Goal: Information Seeking & Learning: Learn about a topic

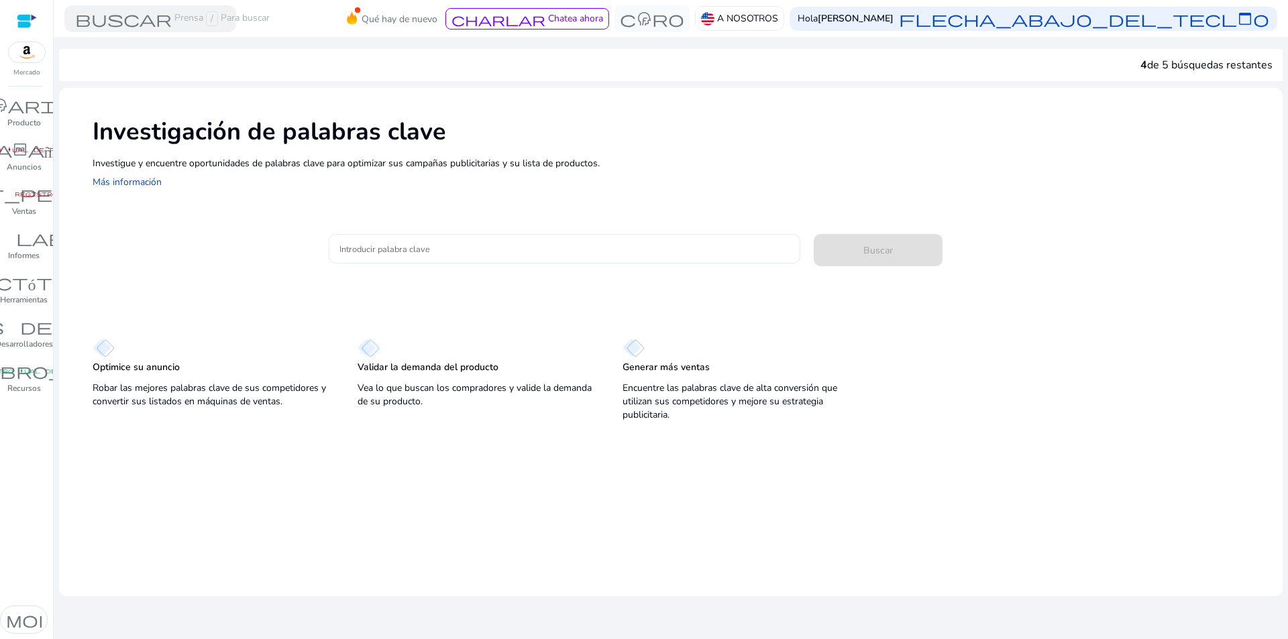
click at [470, 252] on input "Introducir palabra clave" at bounding box center [565, 249] width 450 height 15
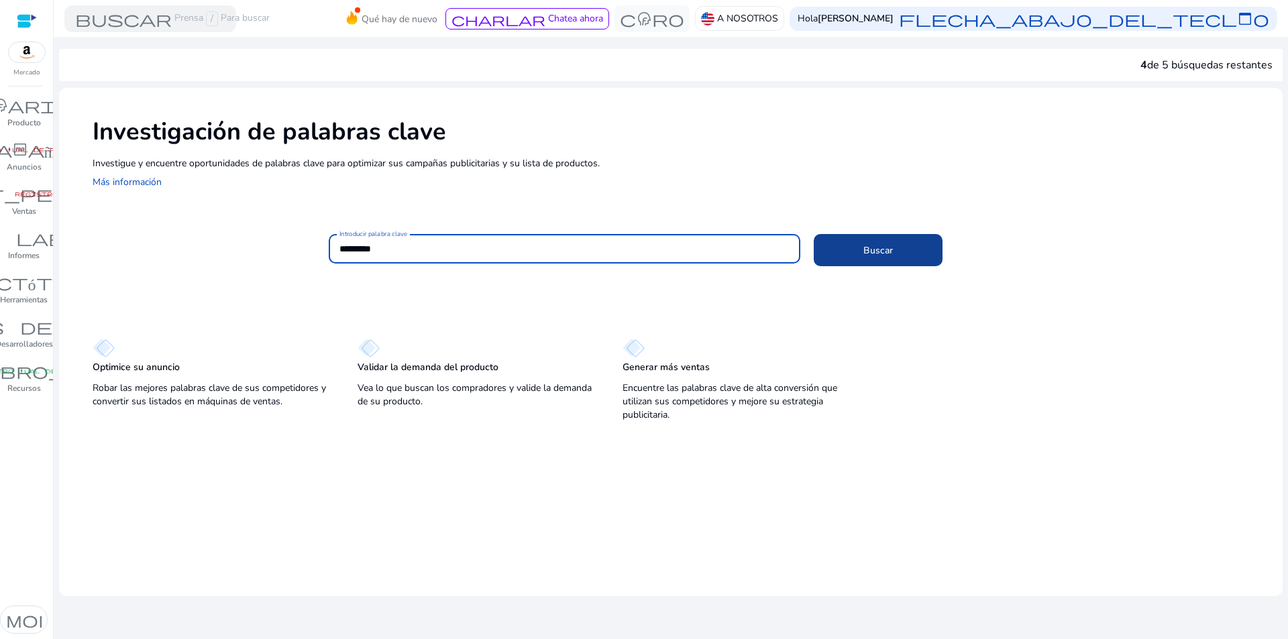
type input "*********"
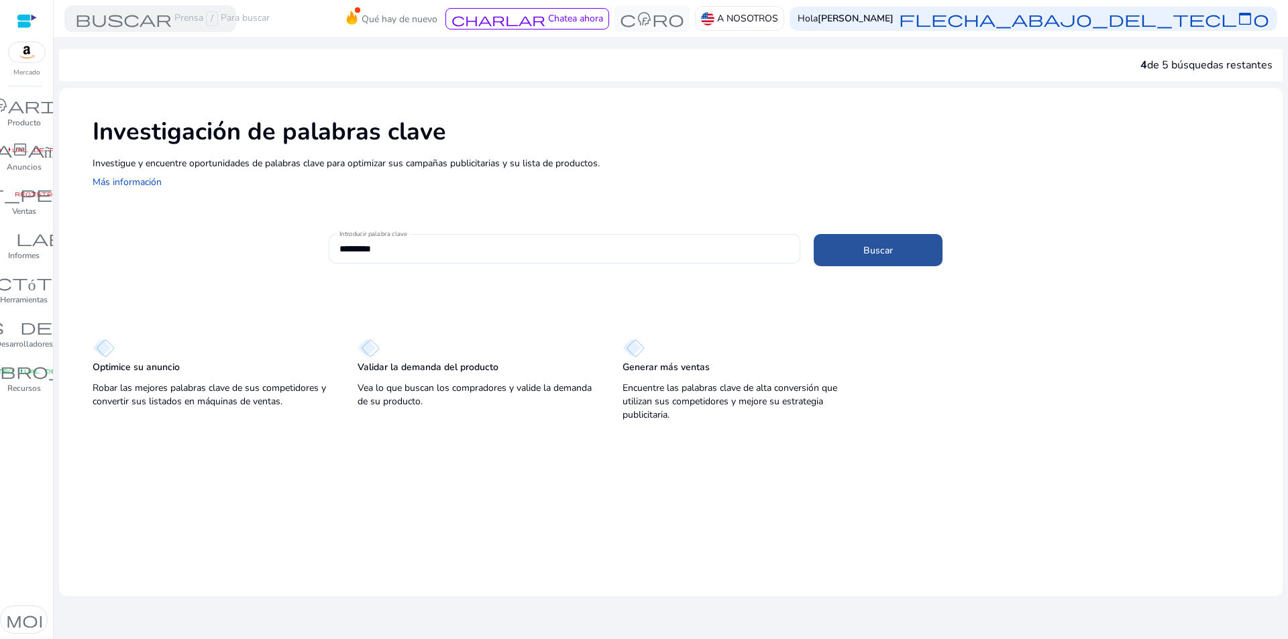
click at [898, 254] on span at bounding box center [878, 250] width 129 height 32
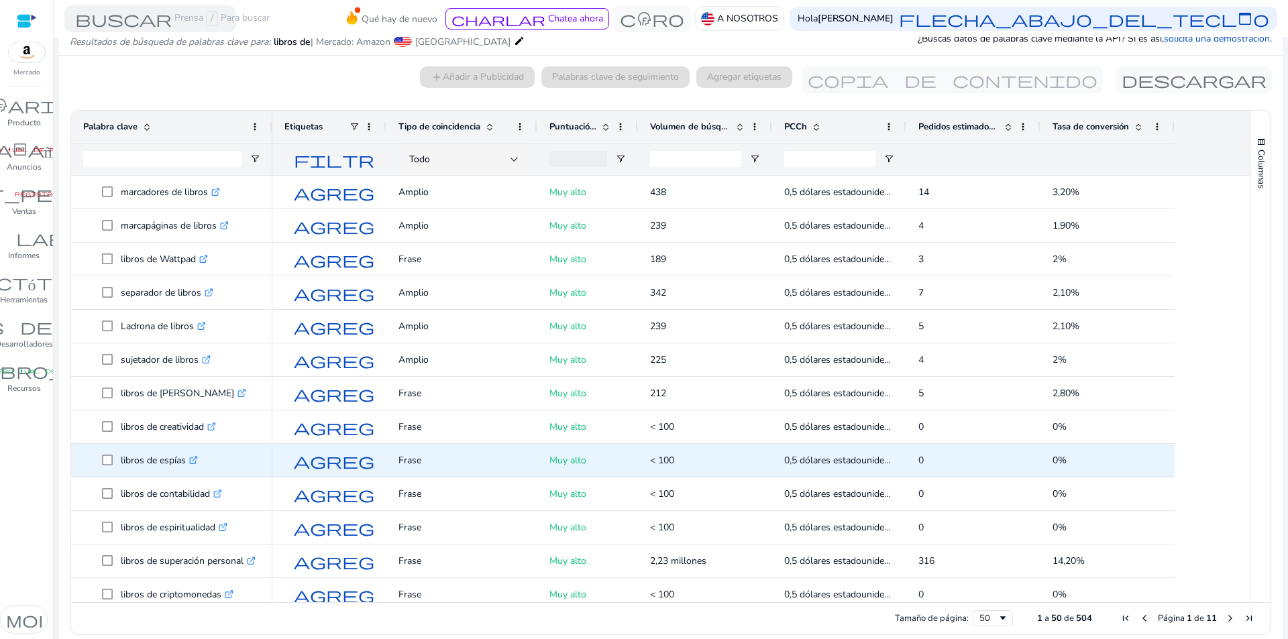
scroll to position [268, 0]
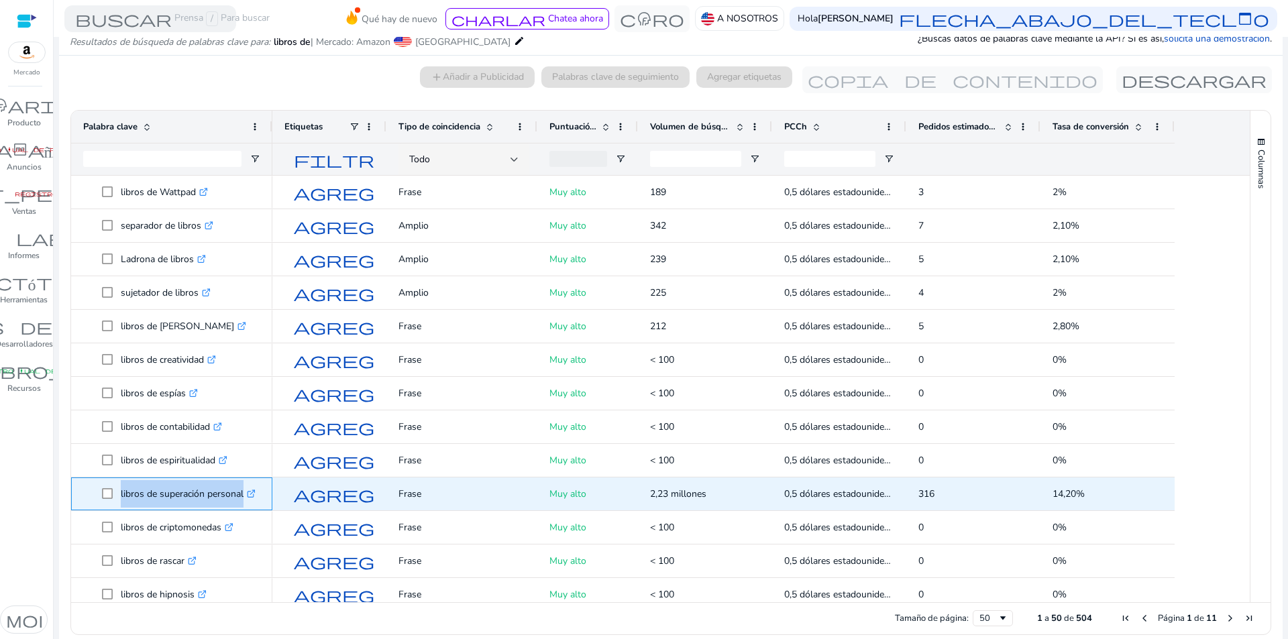
drag, startPoint x: 244, startPoint y: 492, endPoint x: 119, endPoint y: 494, distance: 124.1
click at [119, 494] on span "libros de superación personal .st0{fill:#2c8af8}" at bounding box center [181, 494] width 158 height 28
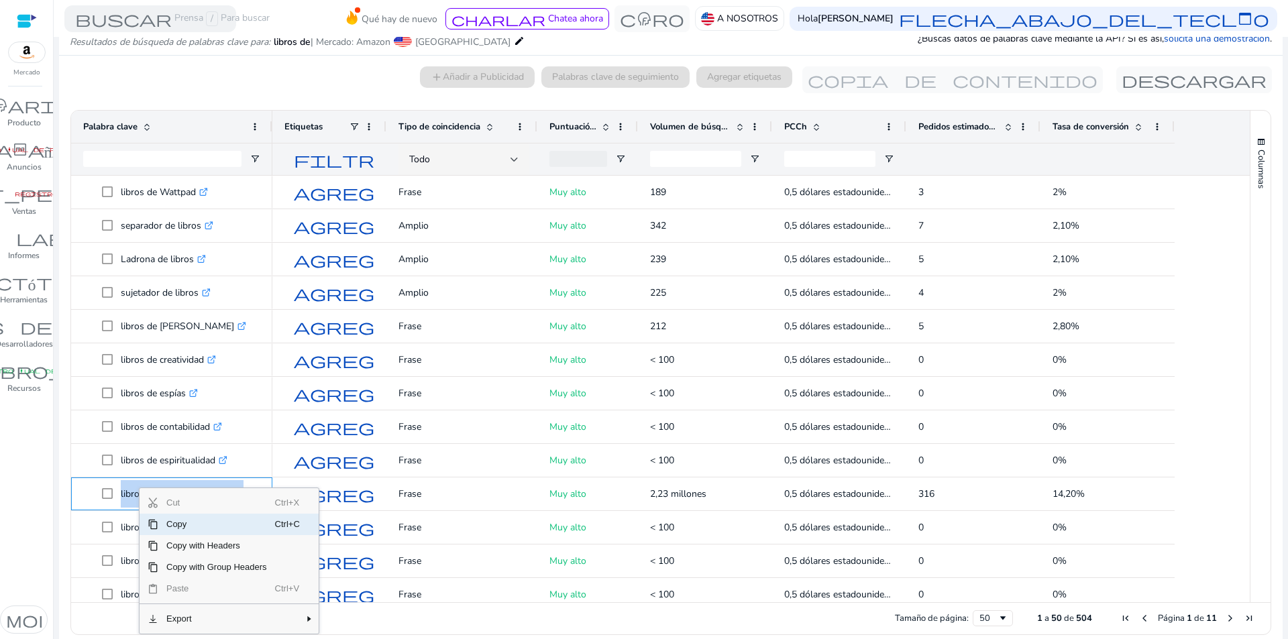
click at [182, 527] on span "Copy" at bounding box center [216, 524] width 117 height 21
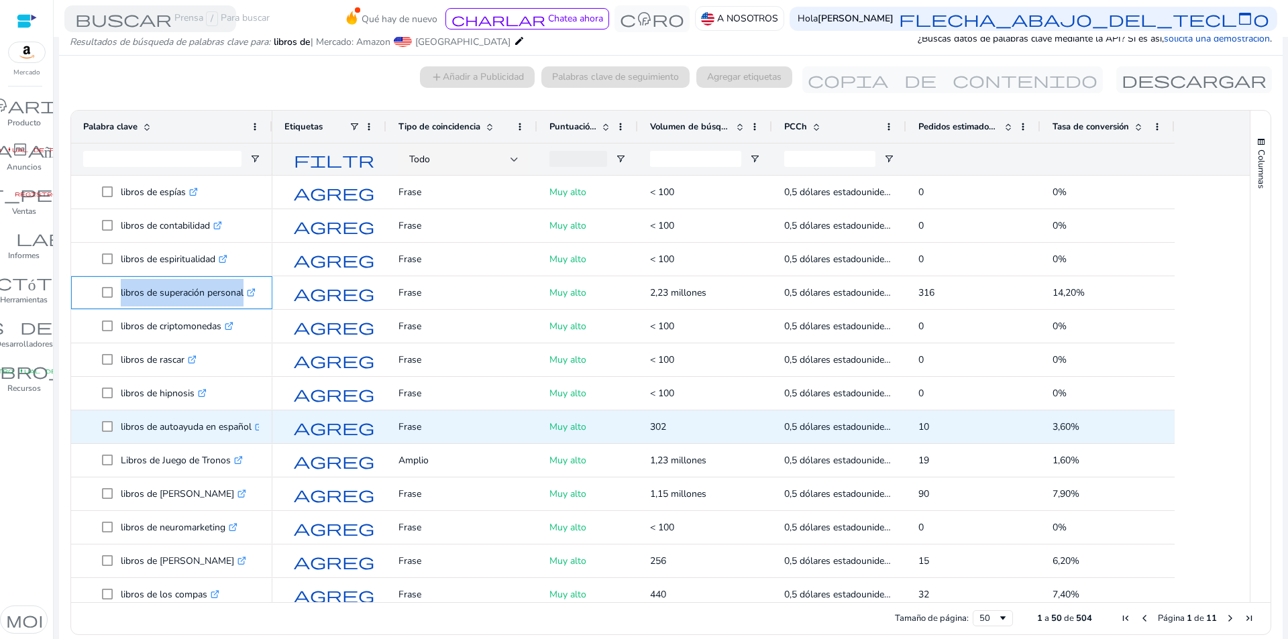
scroll to position [470, 0]
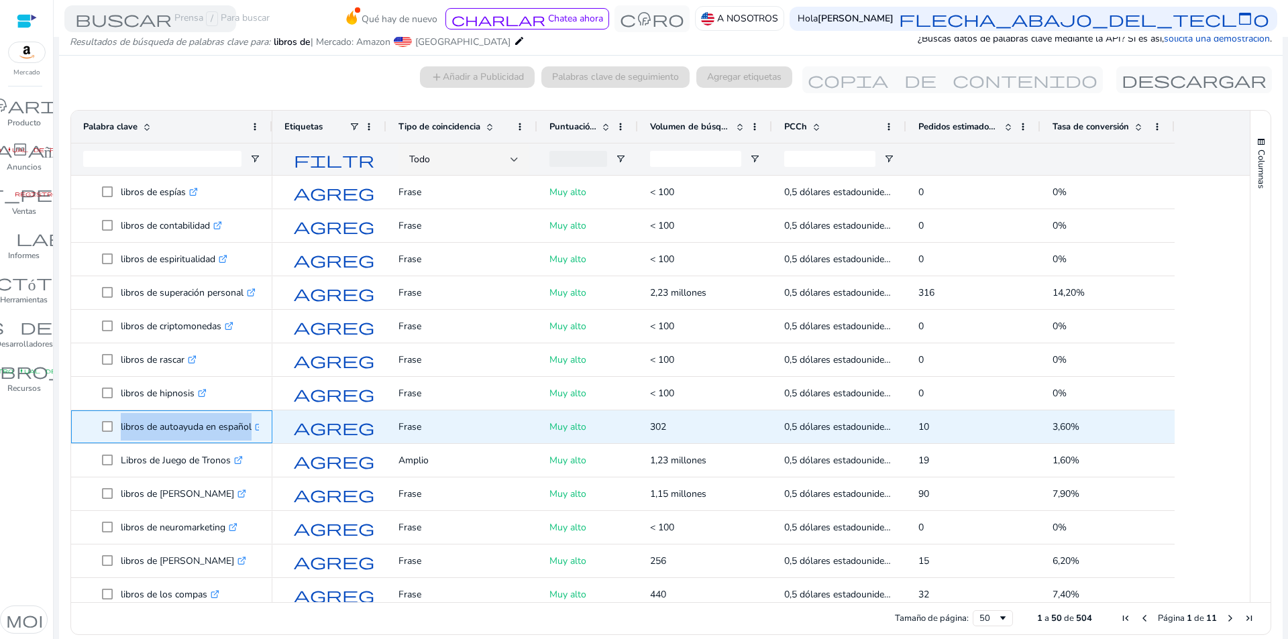
drag, startPoint x: 120, startPoint y: 427, endPoint x: 252, endPoint y: 428, distance: 132.2
click at [252, 428] on span "libros de autoayuda en español .st0{fill:#2c8af8}" at bounding box center [181, 427] width 158 height 28
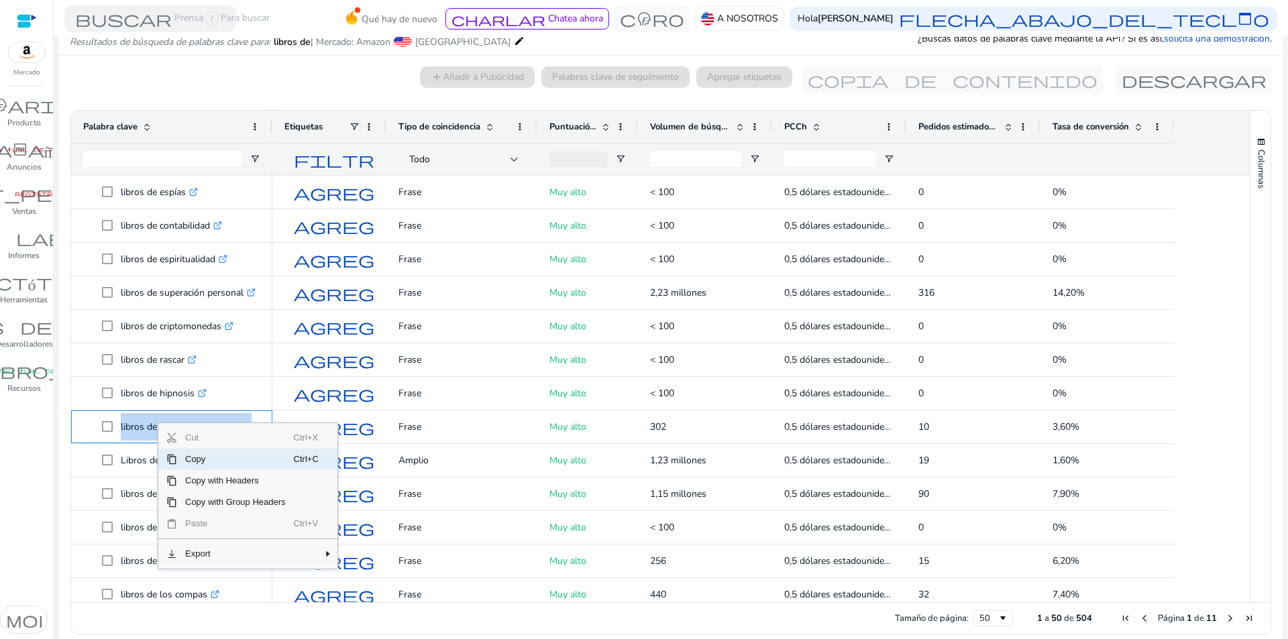
click at [196, 458] on span "Copy" at bounding box center [235, 459] width 117 height 21
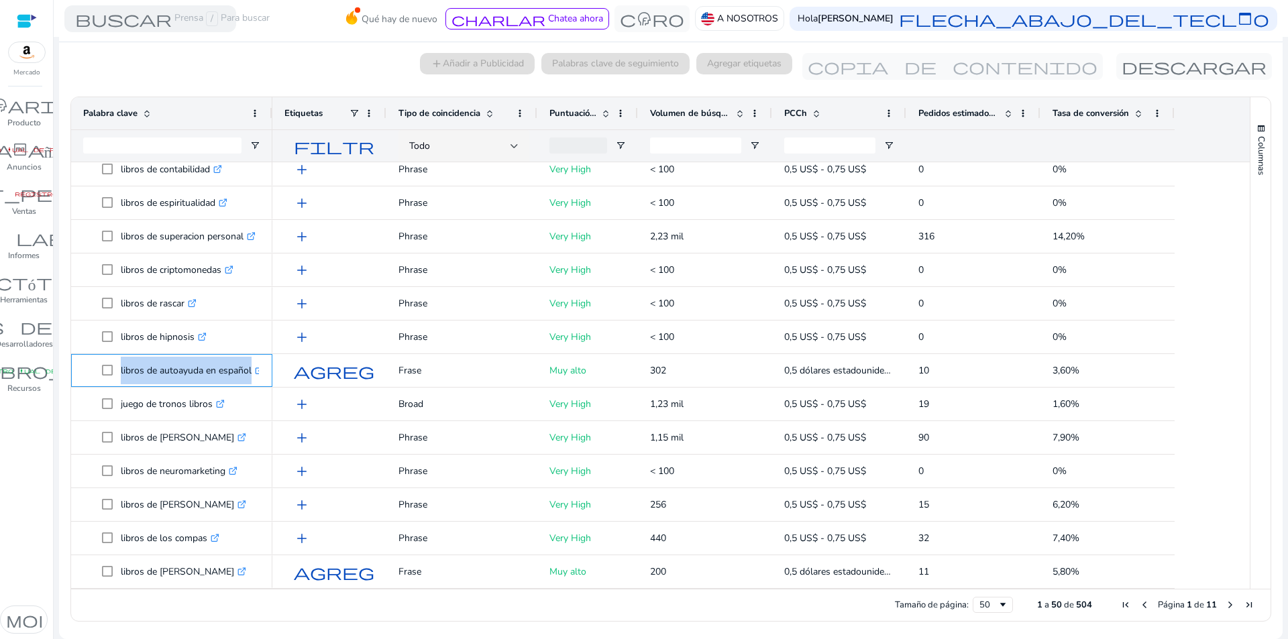
scroll to position [110, 0]
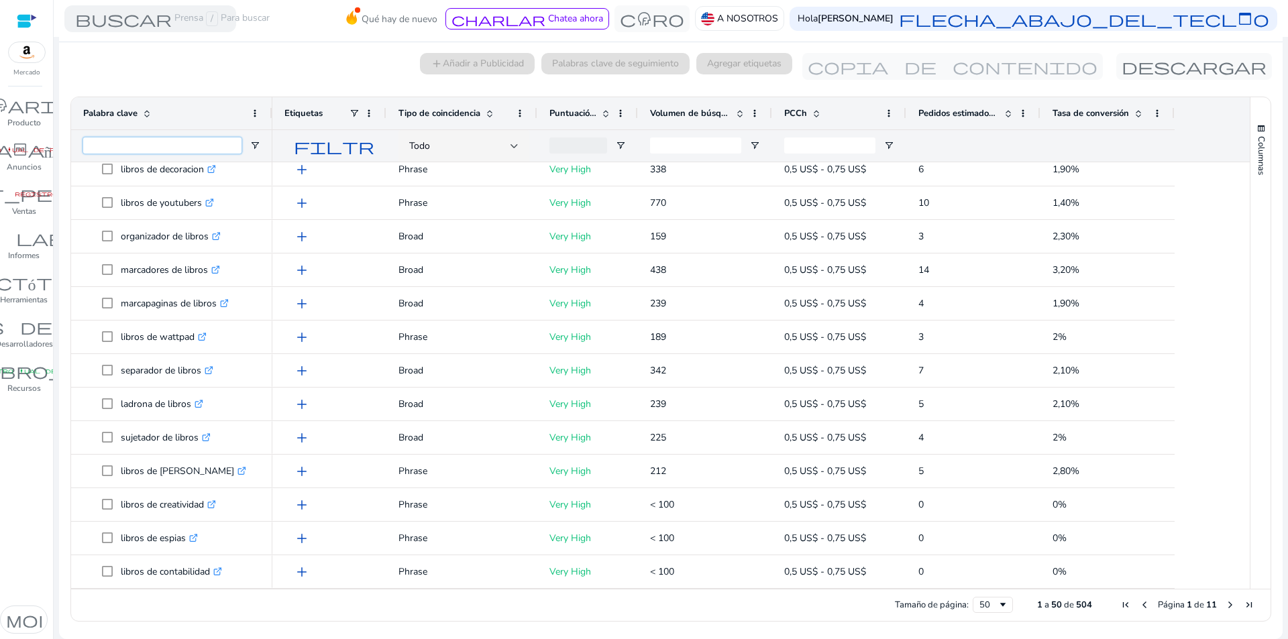
click at [140, 144] on input "Entrada de filtro de palabras clave" at bounding box center [162, 146] width 158 height 16
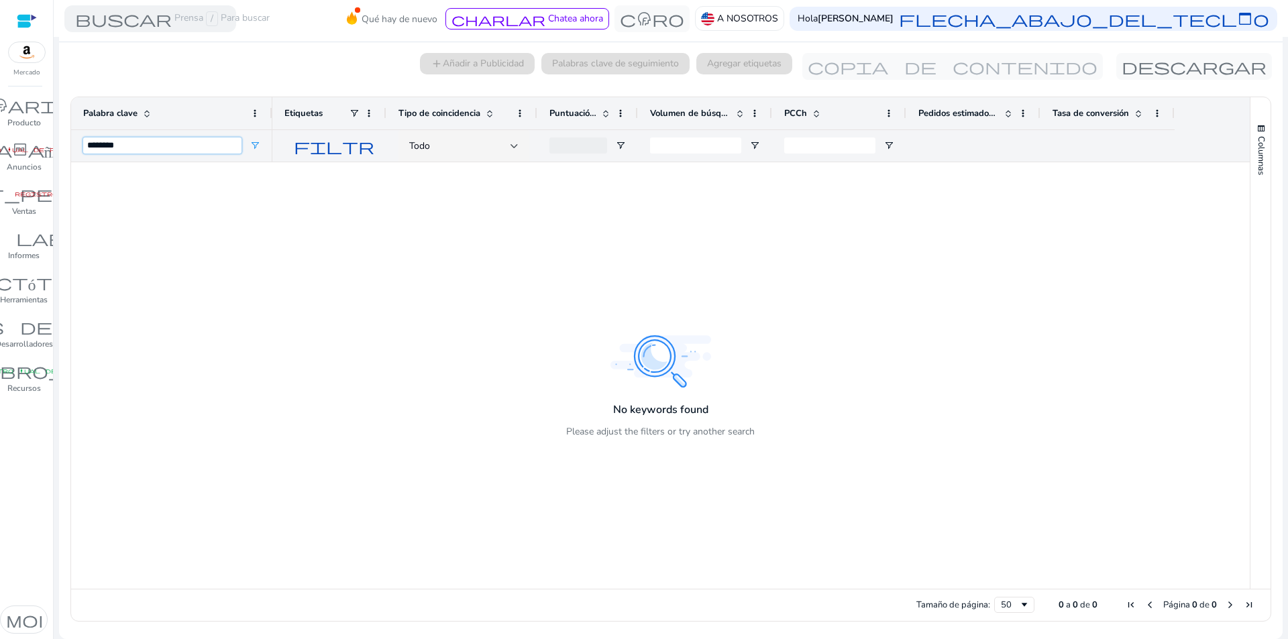
scroll to position [0, 0]
type input "********"
click at [363, 258] on div at bounding box center [761, 375] width 978 height 427
click at [940, 343] on div at bounding box center [761, 375] width 978 height 427
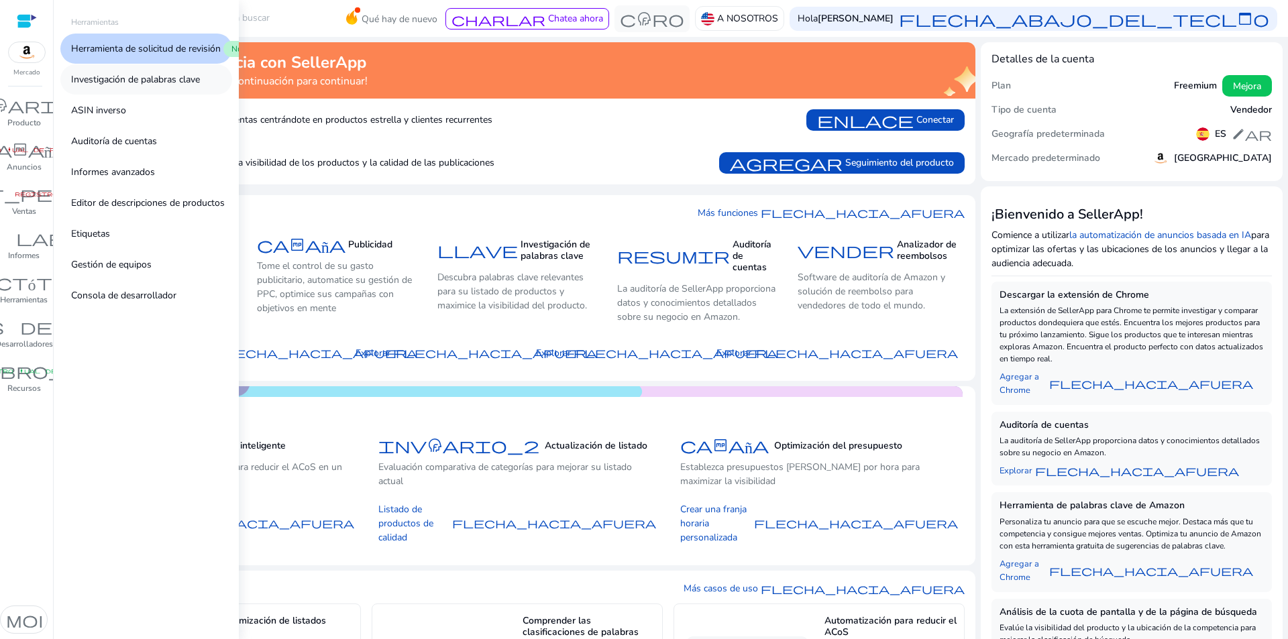
click at [114, 79] on font "Investigación de palabras clave" at bounding box center [135, 79] width 129 height 13
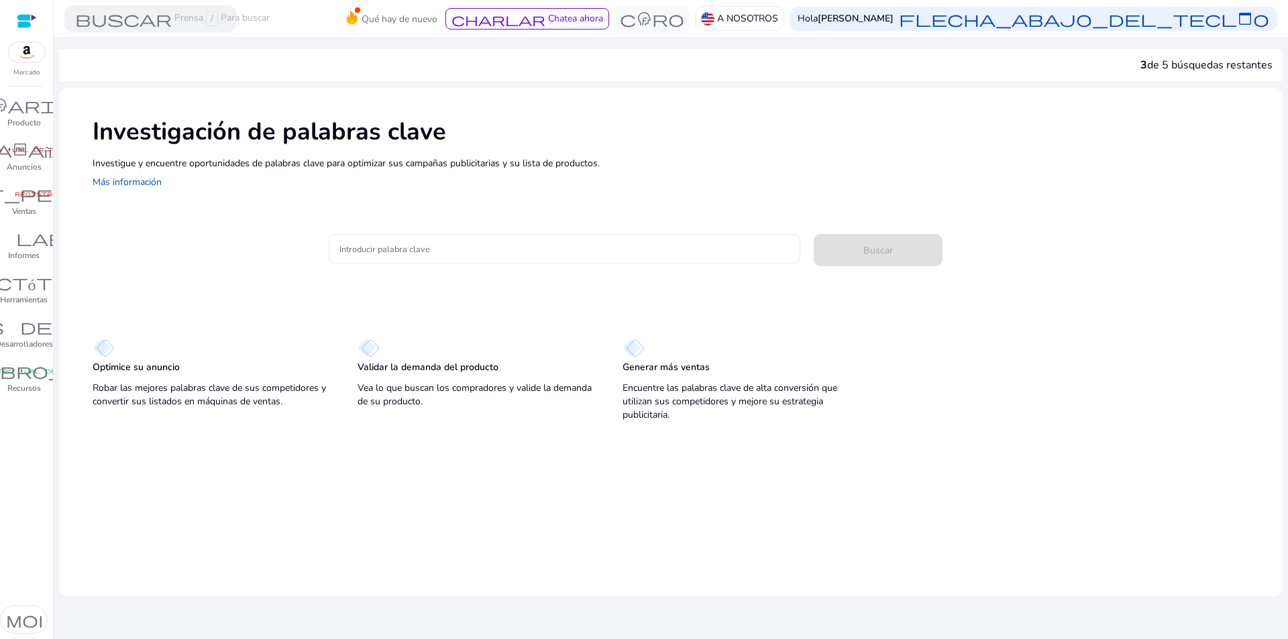
click at [466, 246] on input "Introducir palabra clave" at bounding box center [565, 249] width 450 height 15
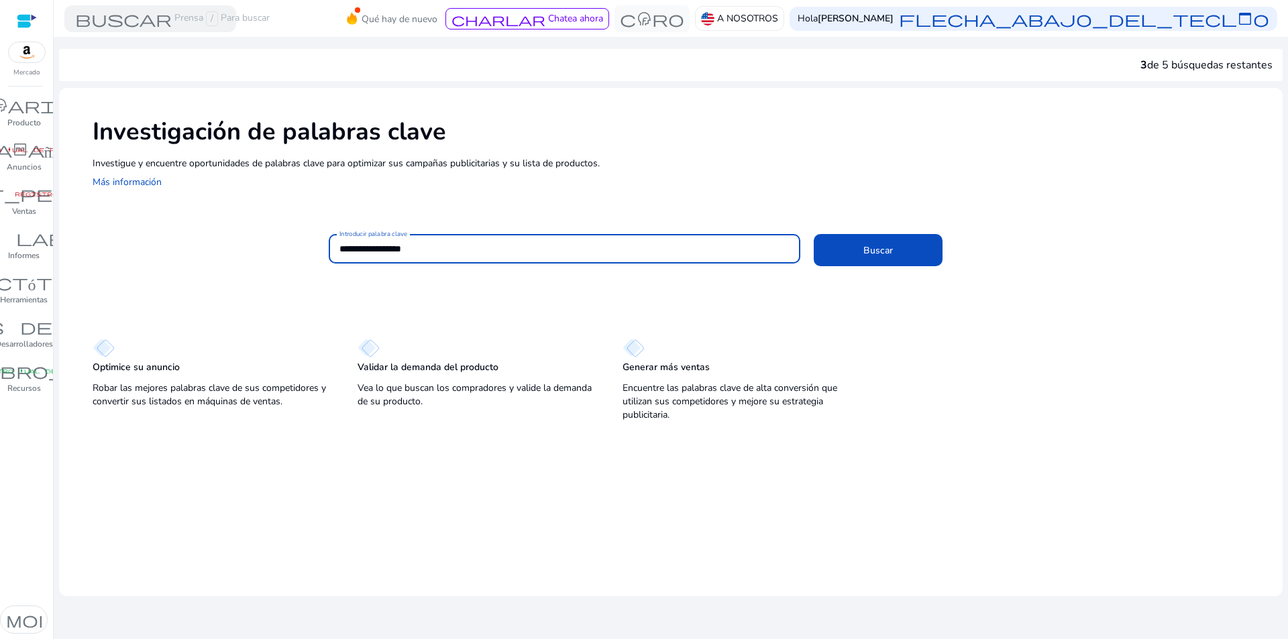
type input "**********"
click at [814, 234] on button "Buscar" at bounding box center [878, 250] width 129 height 32
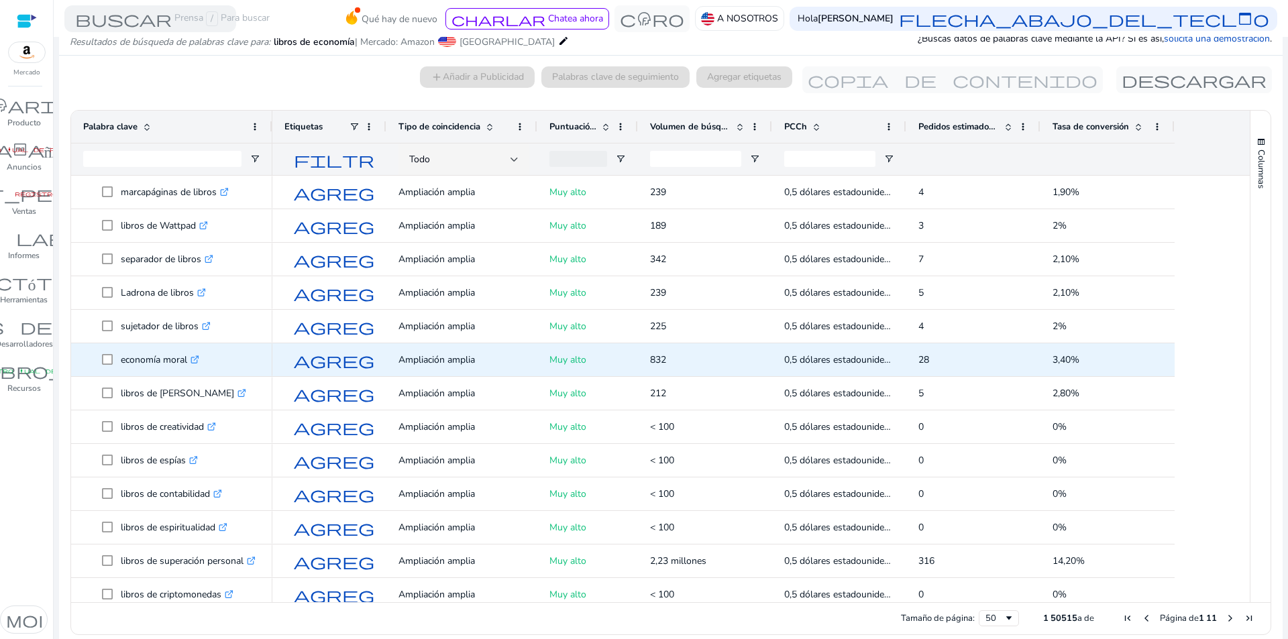
scroll to position [268, 0]
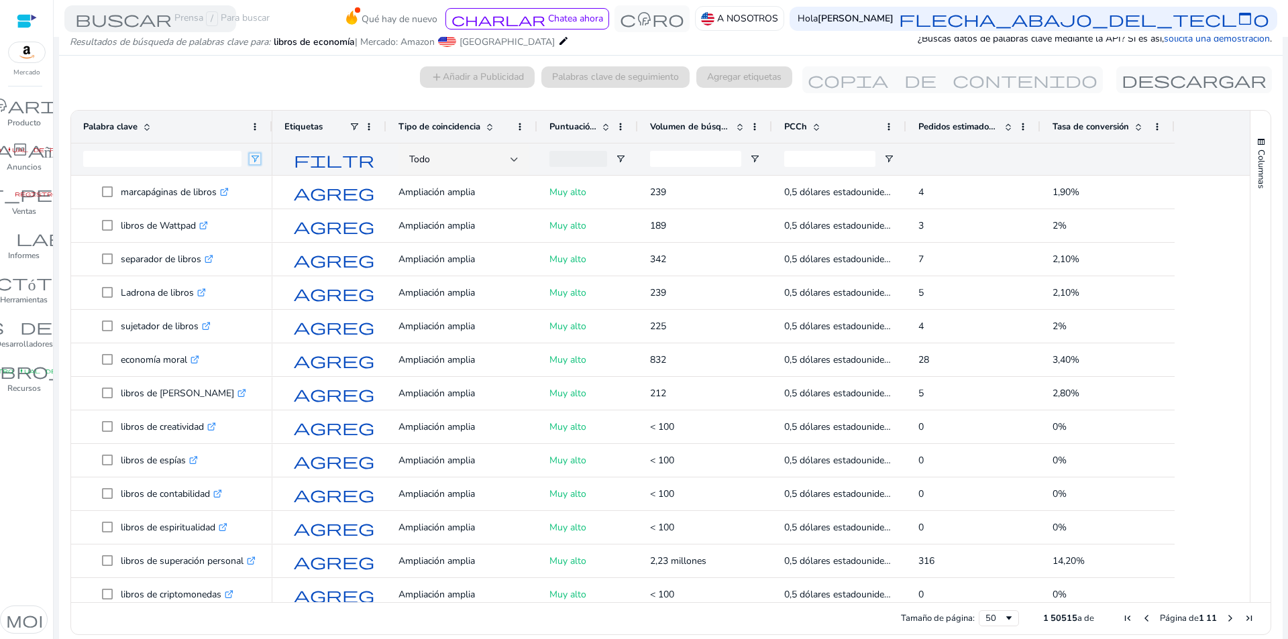
click at [257, 155] on span "Abrir el menú de filtros" at bounding box center [255, 159] width 11 height 11
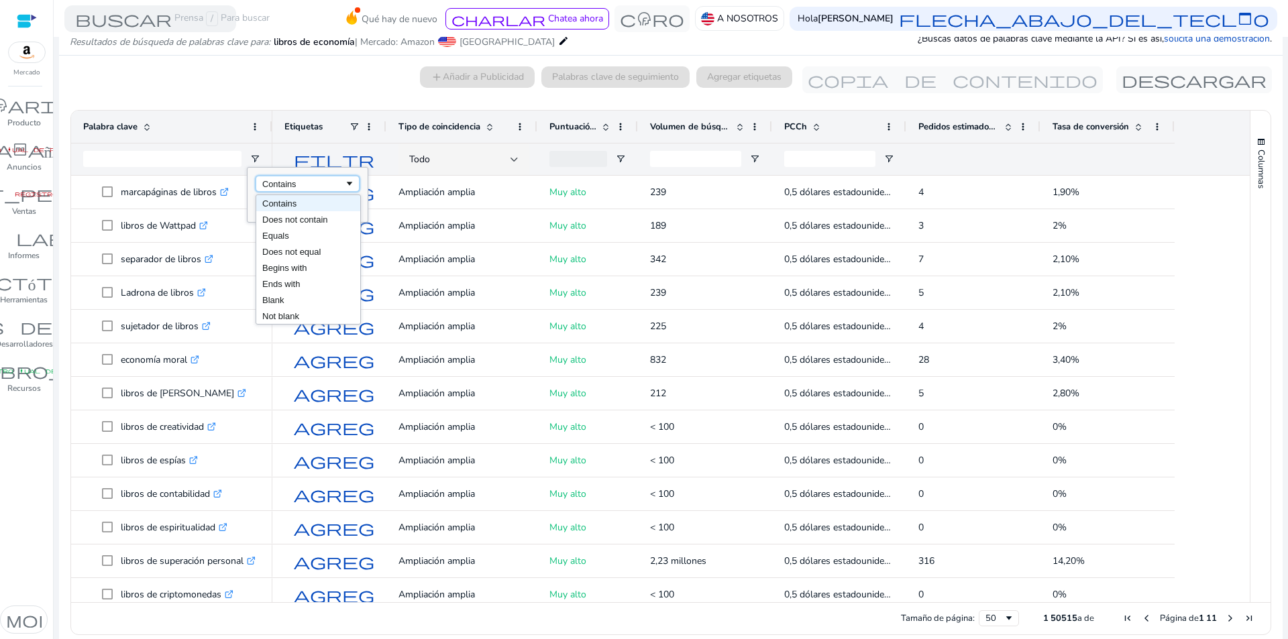
click at [349, 183] on span "Filtering operator" at bounding box center [349, 183] width 11 height 11
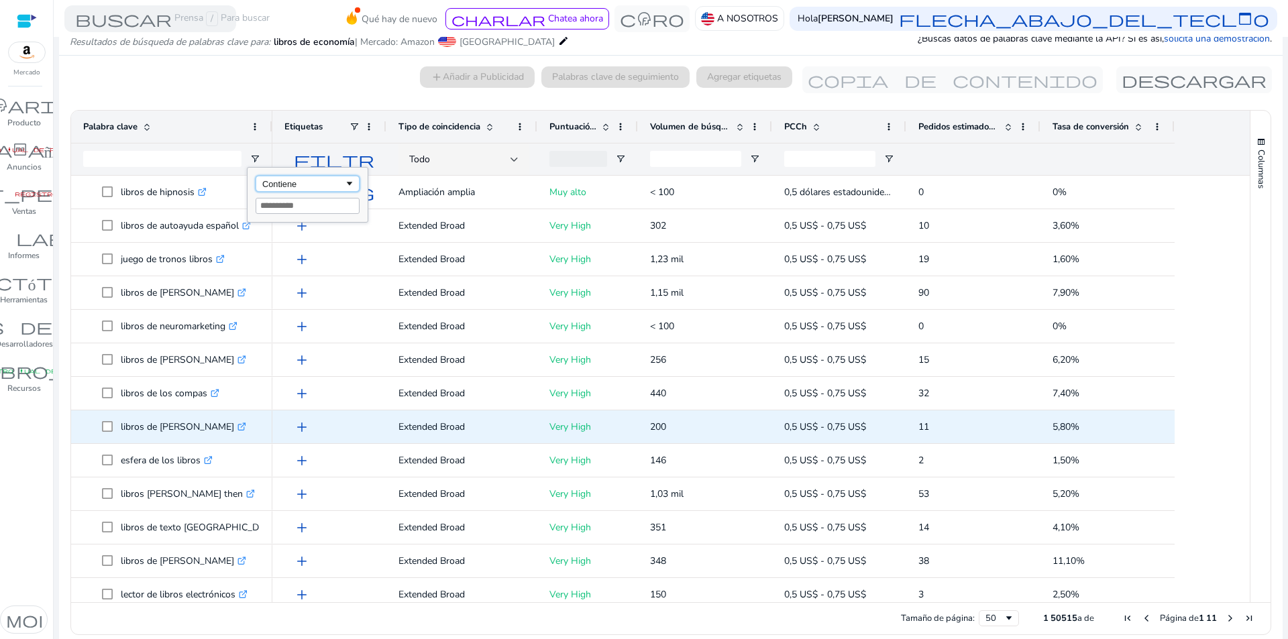
scroll to position [0, 0]
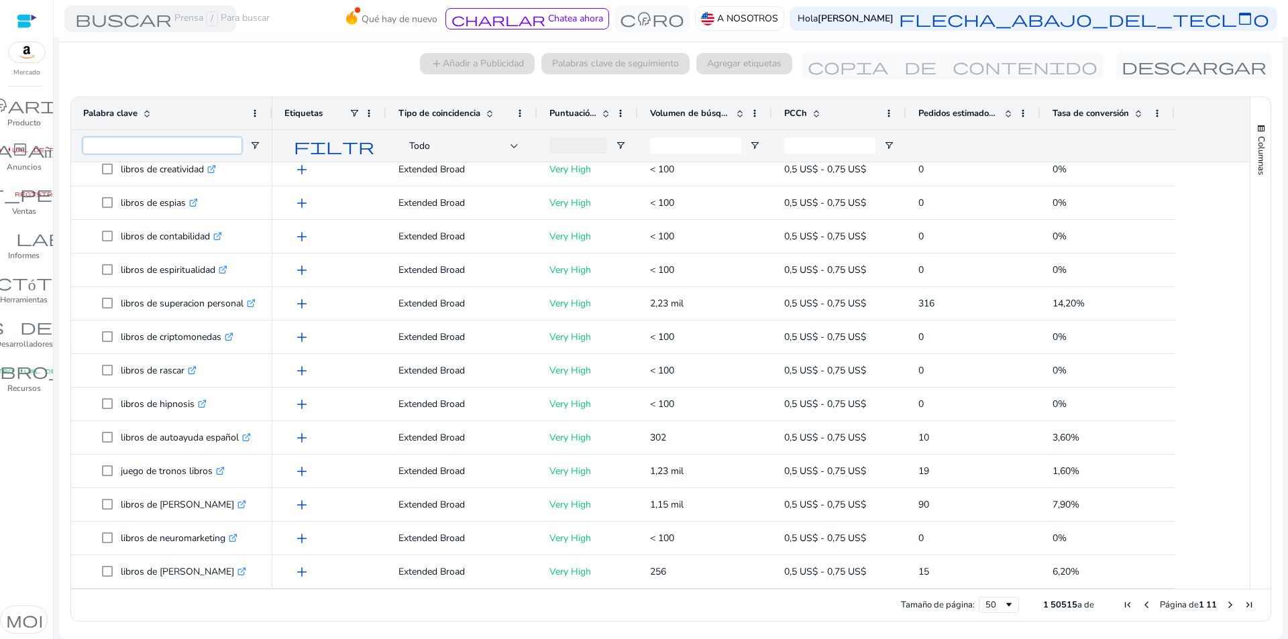
click at [164, 148] on input "Entrada de filtro de palabras clave" at bounding box center [162, 146] width 158 height 16
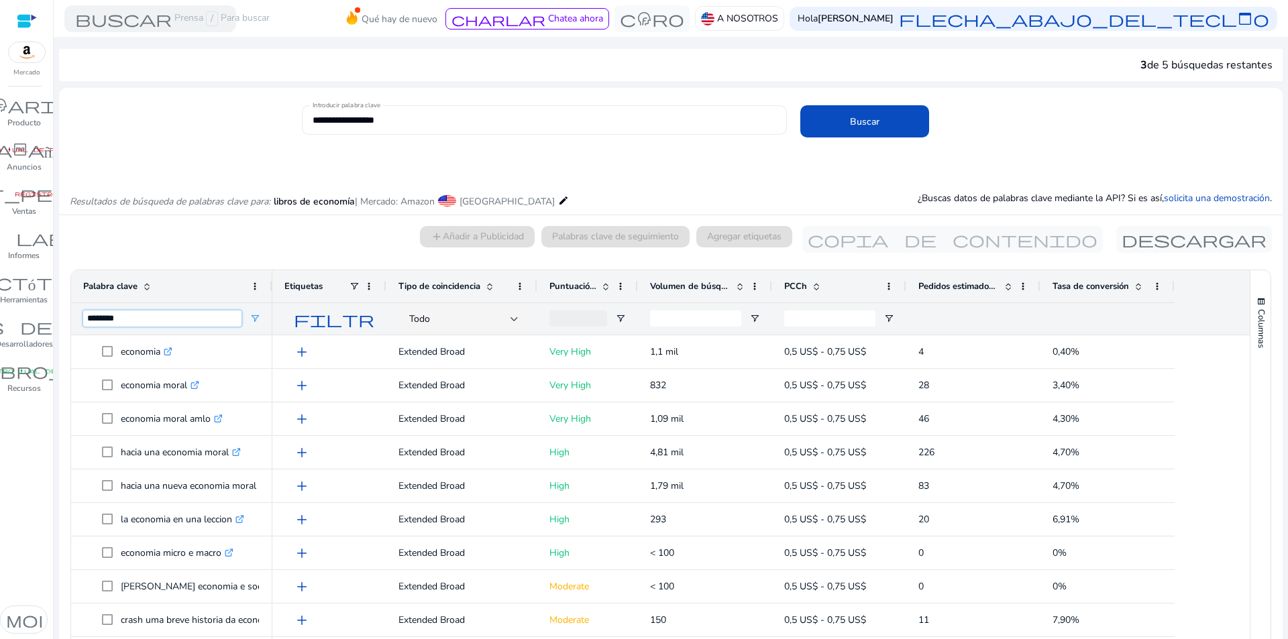
type input "********"
click at [403, 119] on input "**********" at bounding box center [545, 120] width 464 height 15
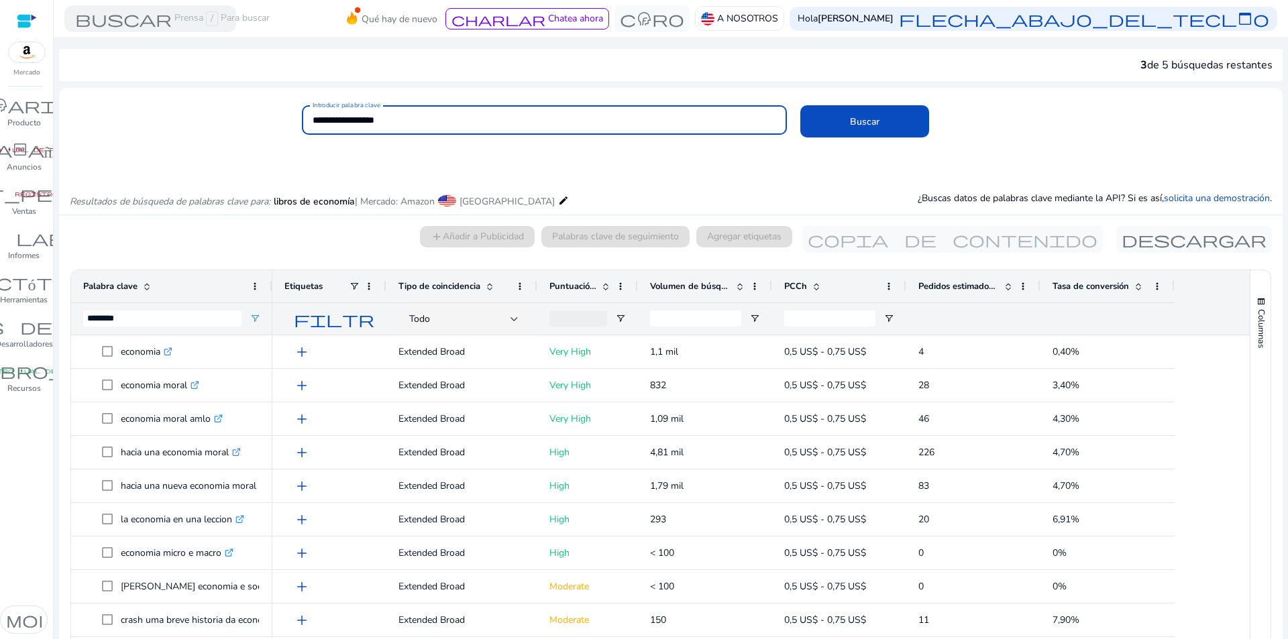
drag, startPoint x: 388, startPoint y: 123, endPoint x: 348, endPoint y: 121, distance: 39.6
click at [348, 121] on input "**********" at bounding box center [545, 120] width 464 height 15
click at [397, 122] on input "**********" at bounding box center [545, 120] width 464 height 15
drag, startPoint x: 399, startPoint y: 119, endPoint x: 310, endPoint y: 119, distance: 88.6
click at [310, 119] on div "**********" at bounding box center [544, 120] width 485 height 30
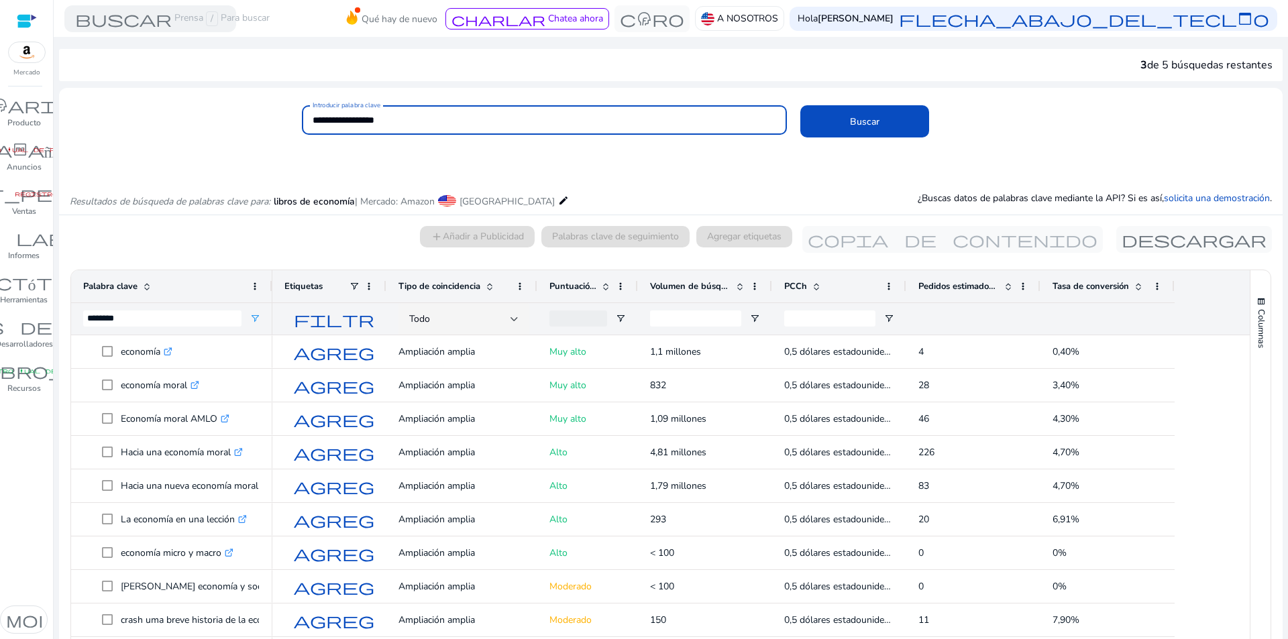
click at [411, 119] on input "**********" at bounding box center [545, 120] width 464 height 15
drag, startPoint x: 401, startPoint y: 121, endPoint x: 351, endPoint y: 121, distance: 49.7
click at [351, 121] on input "**********" at bounding box center [545, 120] width 464 height 15
click at [800, 105] on button "Buscar" at bounding box center [864, 121] width 129 height 32
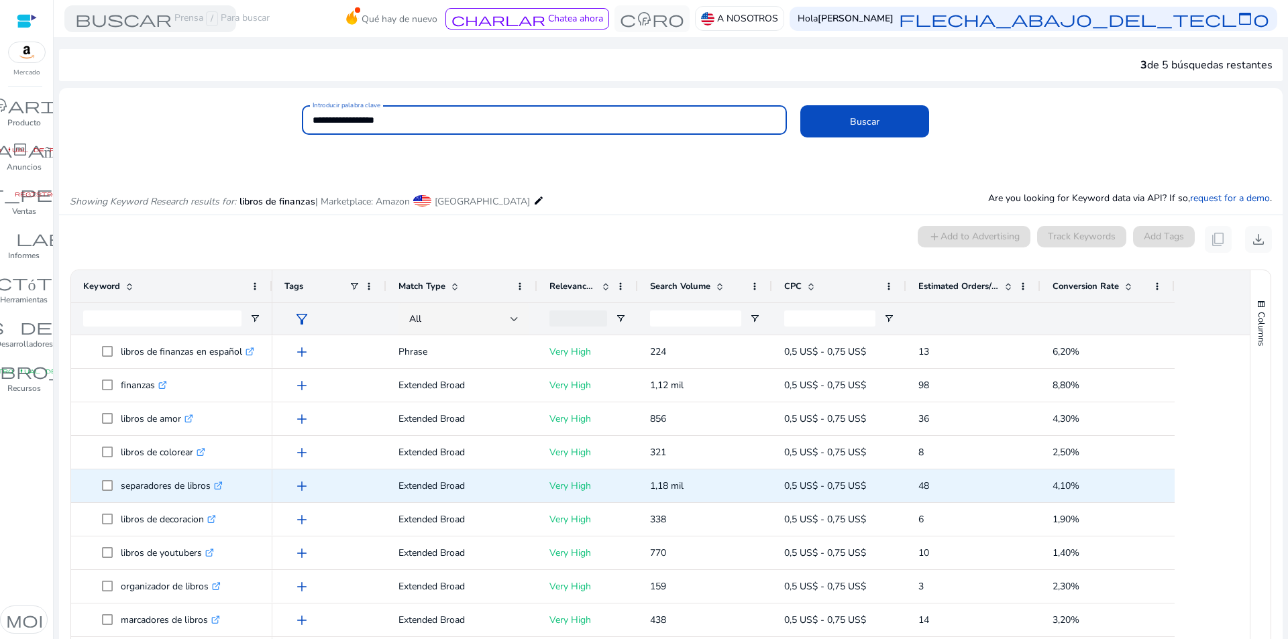
scroll to position [160, 0]
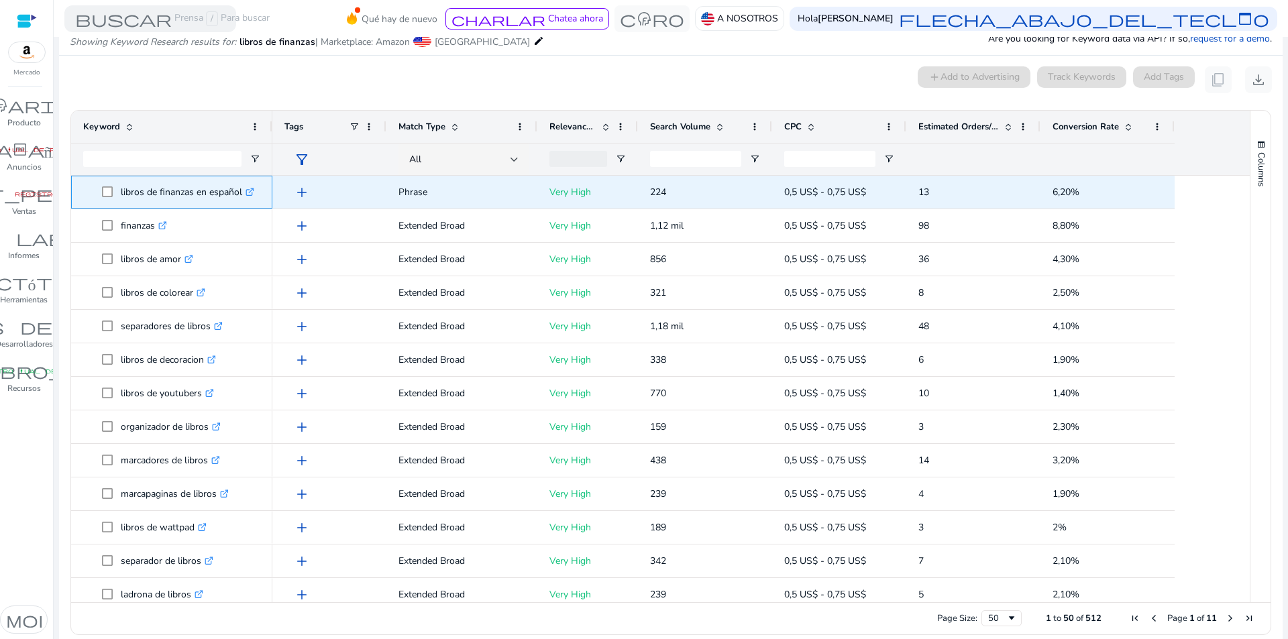
drag, startPoint x: 119, startPoint y: 189, endPoint x: 242, endPoint y: 194, distance: 122.9
click at [242, 194] on span "libros de finanzas en español .st0{fill:#2c8af8}" at bounding box center [181, 192] width 158 height 28
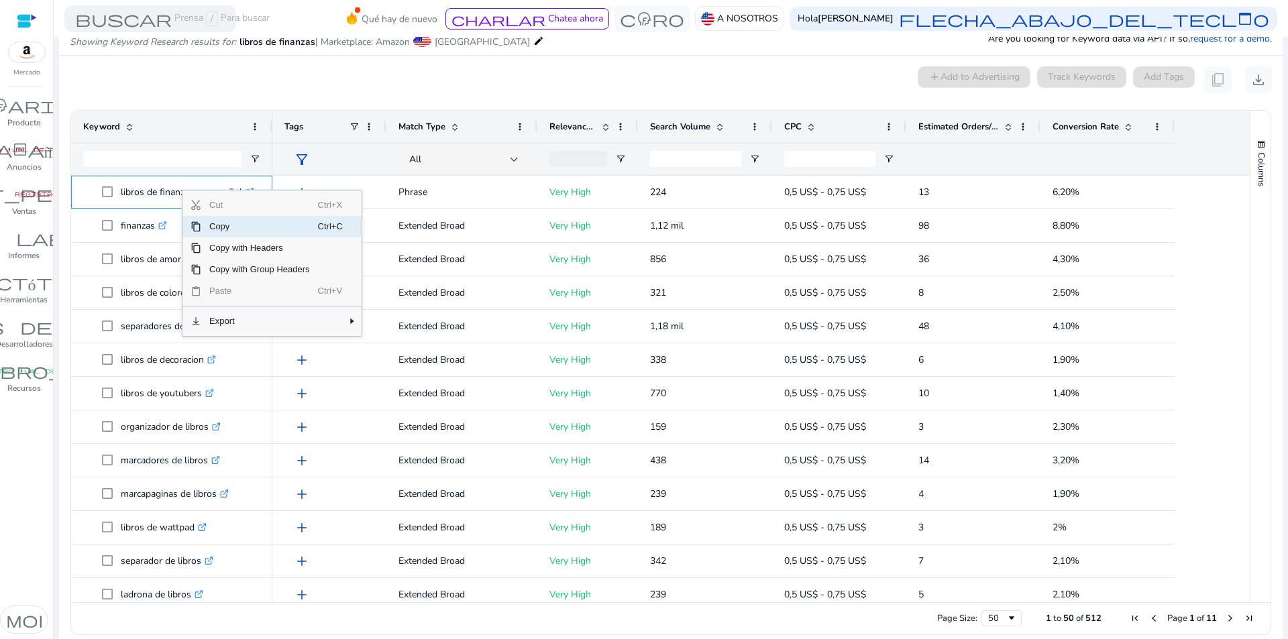
click at [225, 227] on span "Copy" at bounding box center [259, 226] width 117 height 21
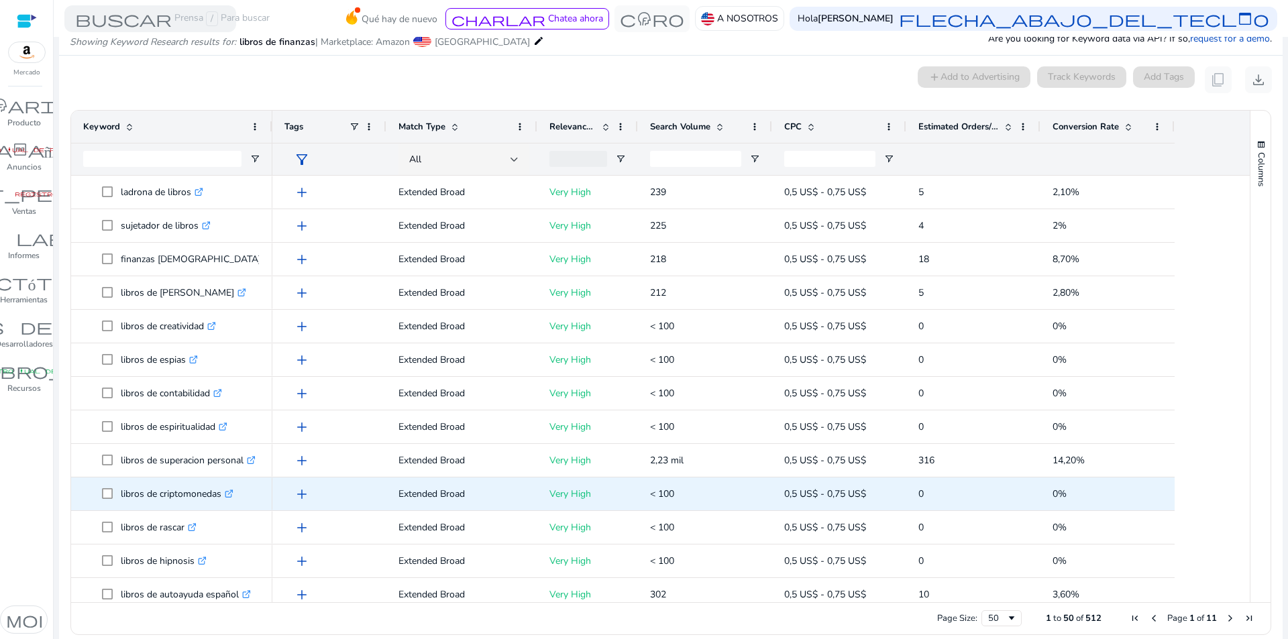
scroll to position [470, 0]
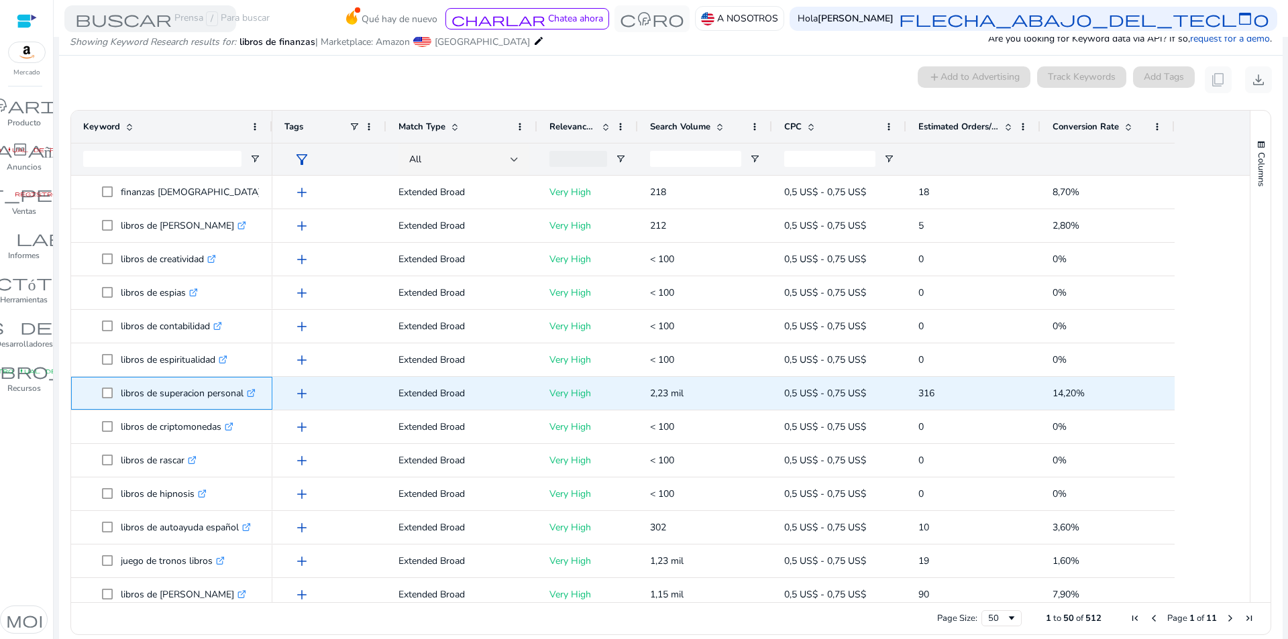
drag, startPoint x: 119, startPoint y: 393, endPoint x: 244, endPoint y: 401, distance: 125.0
click at [244, 401] on span "libros de superacion personal .st0{fill:#2c8af8}" at bounding box center [181, 394] width 158 height 28
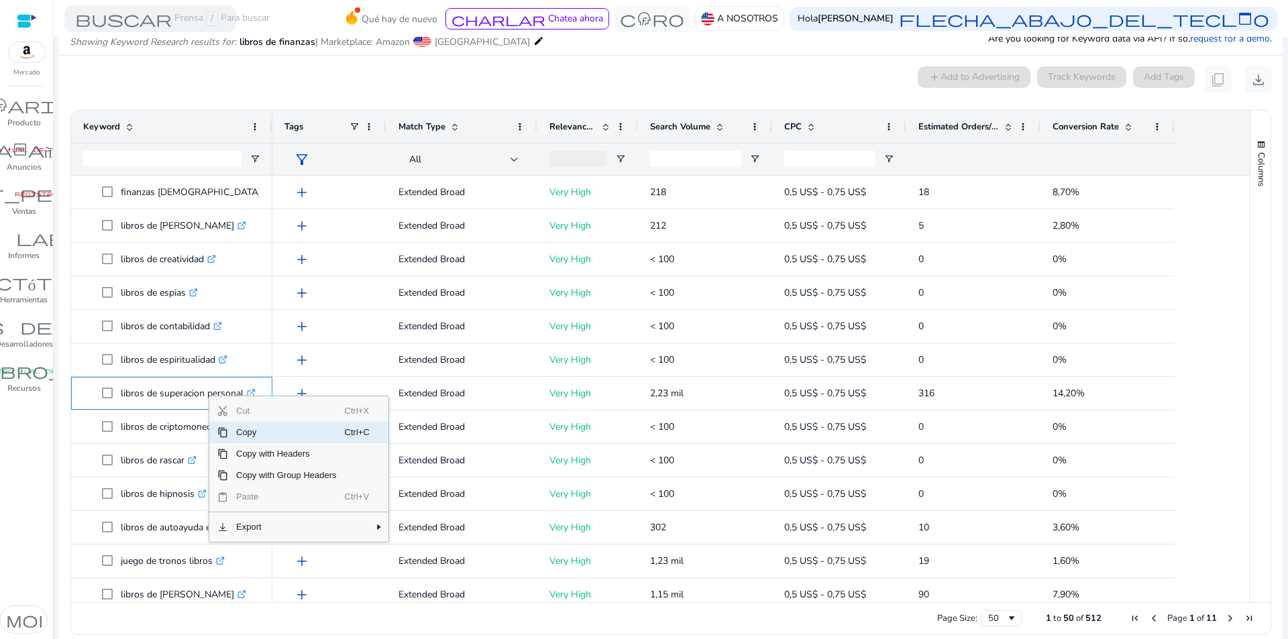
click at [251, 431] on span "Copy" at bounding box center [286, 432] width 117 height 21
click at [276, 438] on span "Copy" at bounding box center [302, 436] width 117 height 21
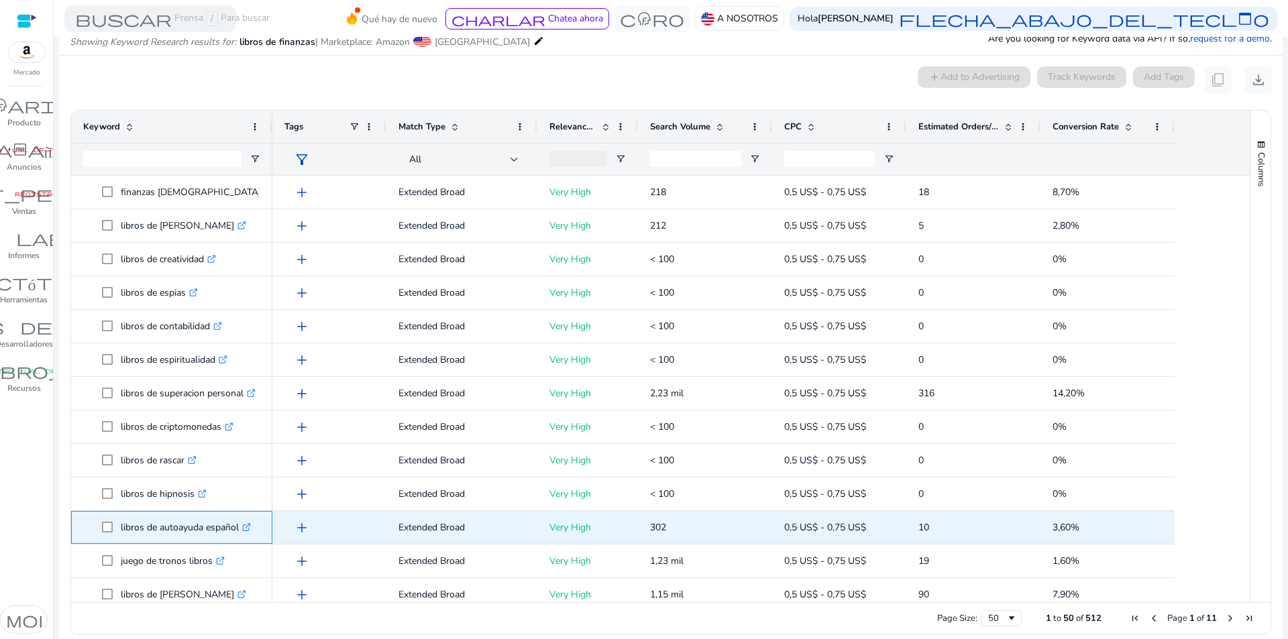
drag, startPoint x: 119, startPoint y: 527, endPoint x: 238, endPoint y: 529, distance: 119.4
click at [238, 529] on span "libros de [MEDICAL_DATA] español .st0{fill:#2c8af8}" at bounding box center [181, 528] width 158 height 28
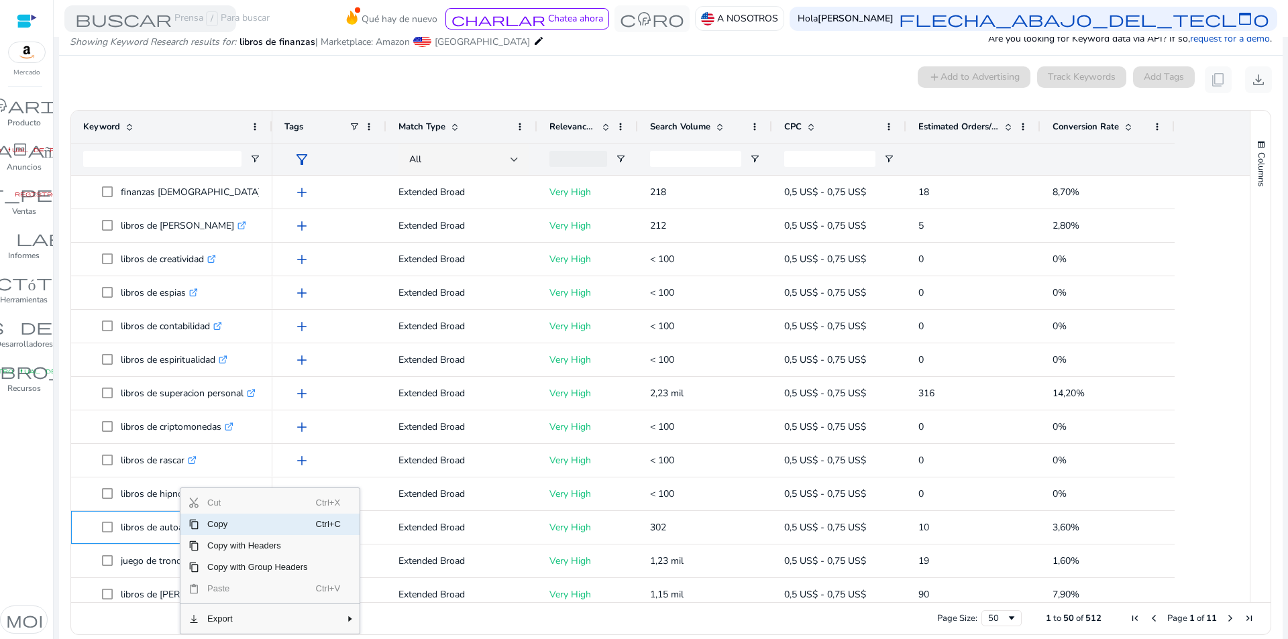
click at [211, 531] on span "Copy" at bounding box center [257, 524] width 117 height 21
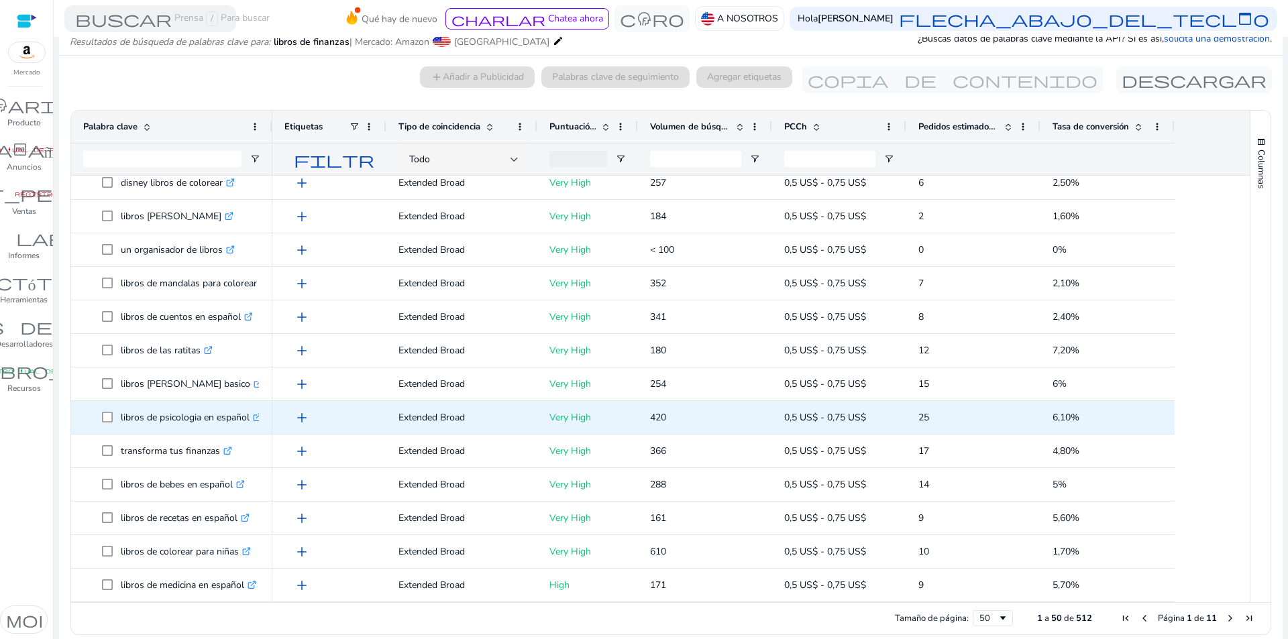
scroll to position [173, 0]
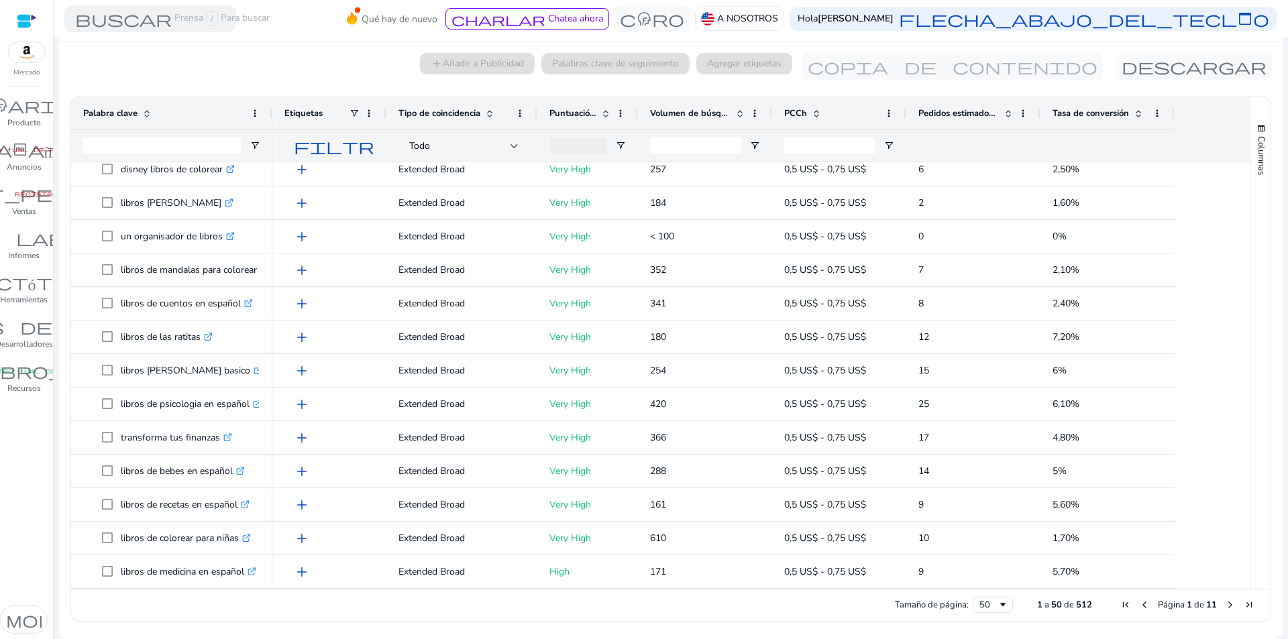
click at [1225, 603] on span "Página siguiente" at bounding box center [1230, 605] width 11 height 11
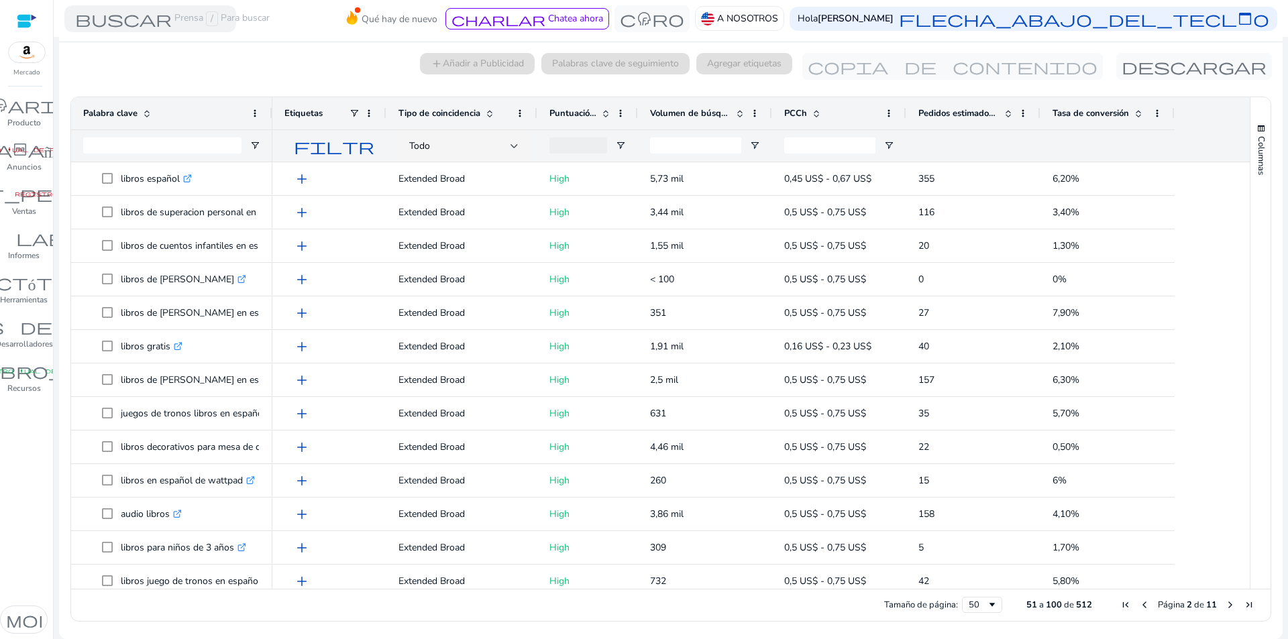
scroll to position [939, 0]
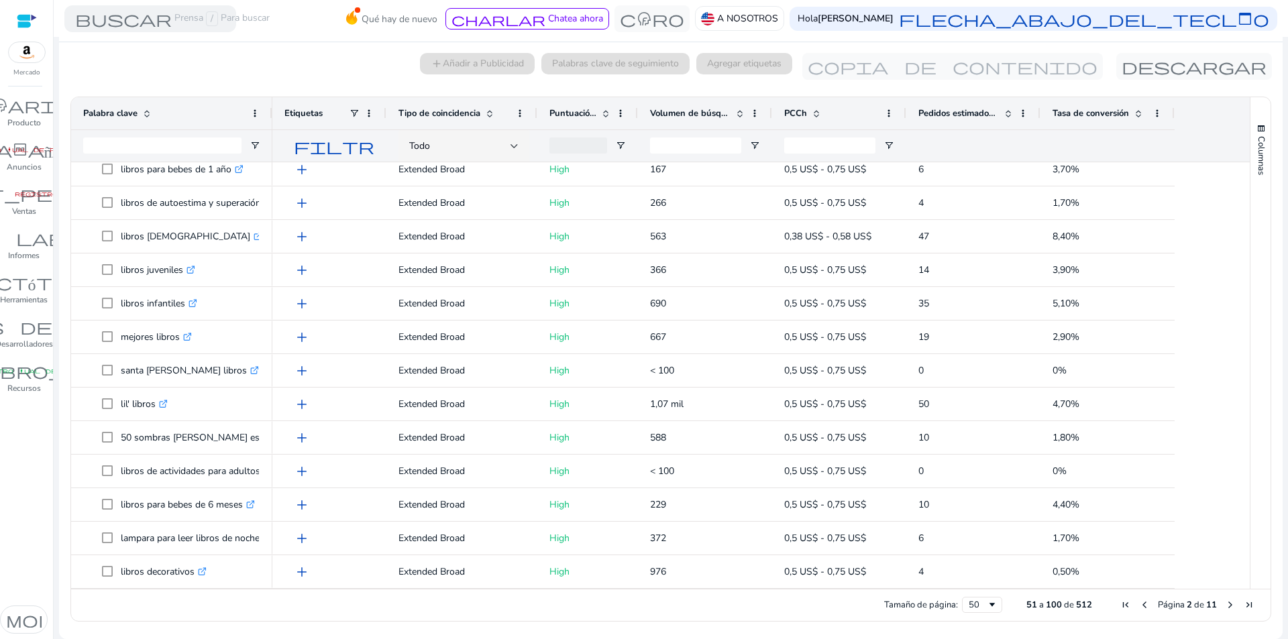
click at [1225, 602] on span "Página siguiente" at bounding box center [1230, 605] width 11 height 11
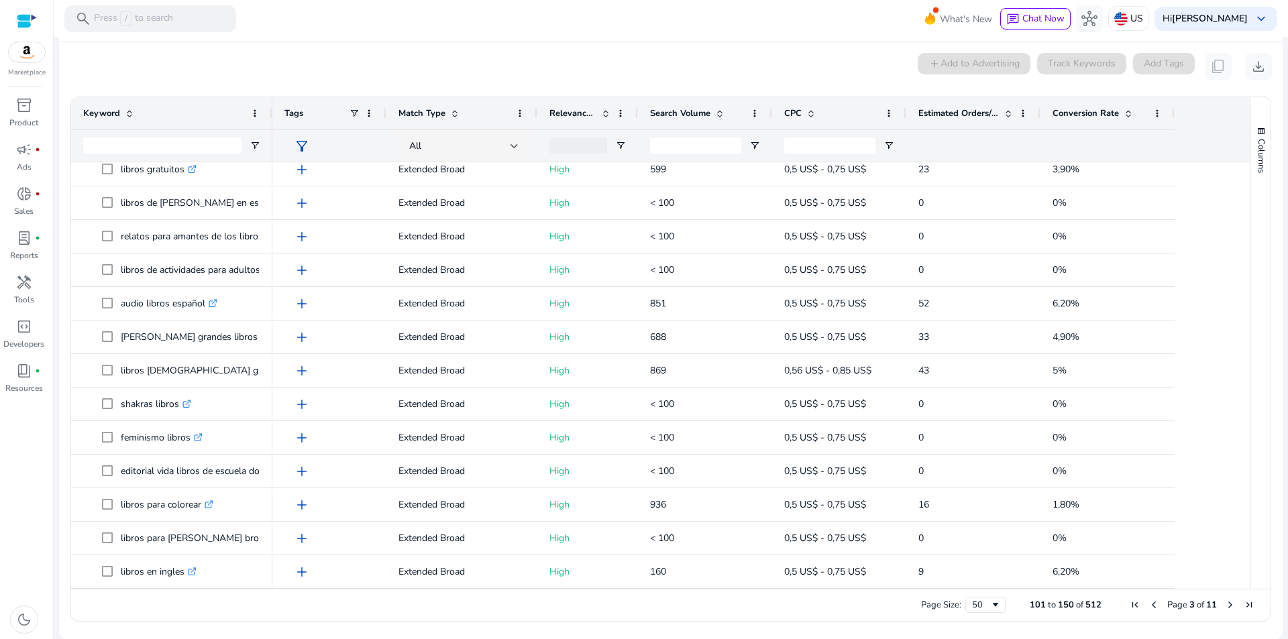
click at [129, 116] on span at bounding box center [129, 113] width 11 height 11
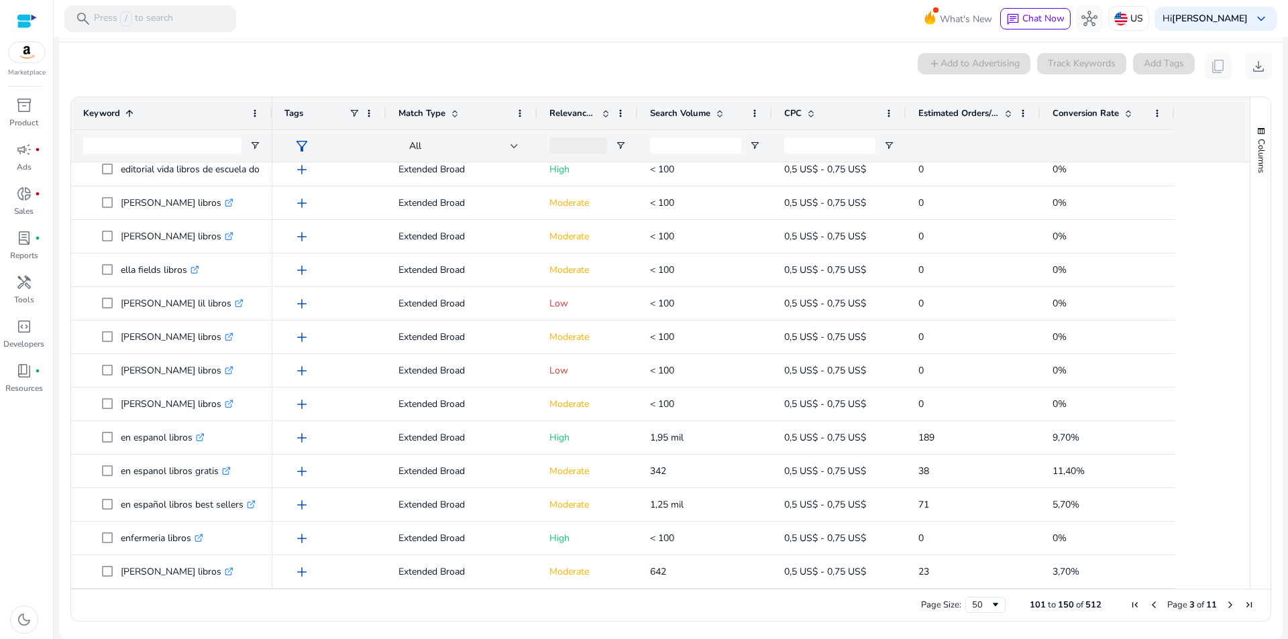
click at [127, 112] on span at bounding box center [129, 113] width 11 height 11
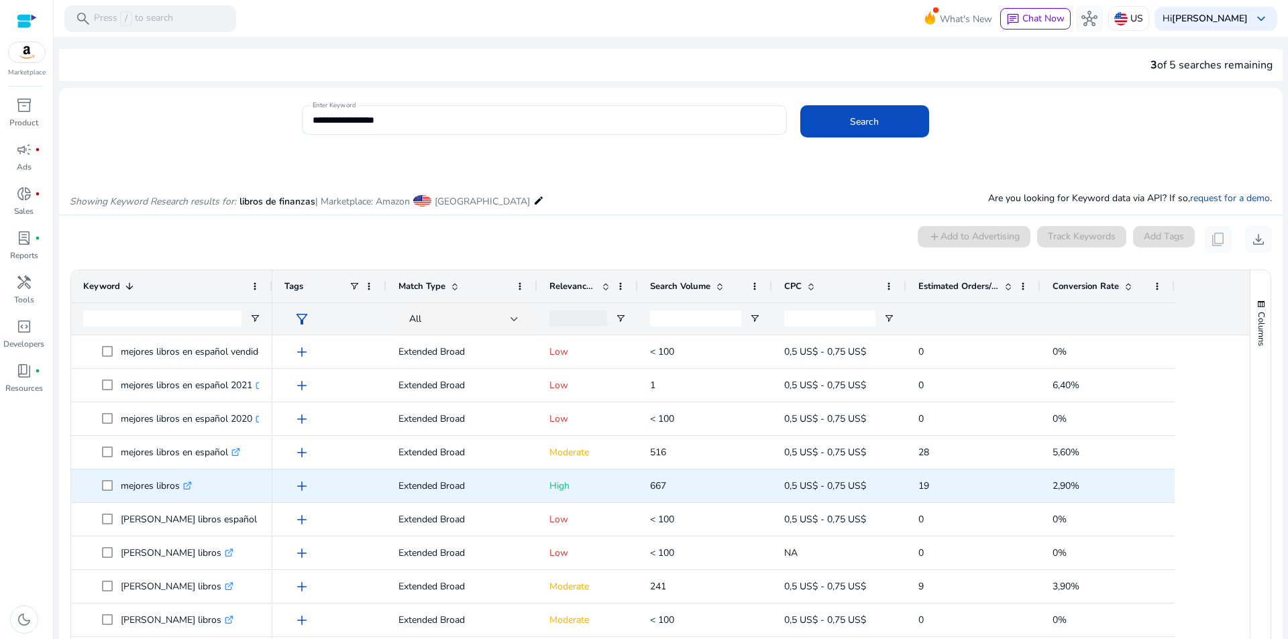
scroll to position [0, 0]
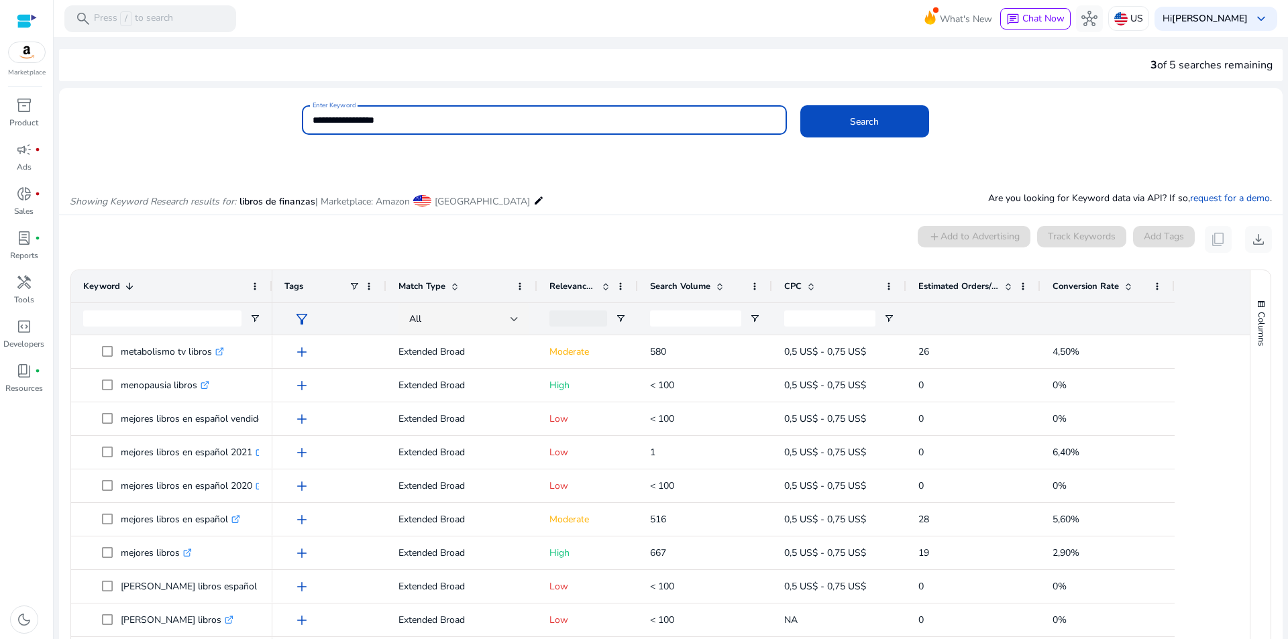
drag, startPoint x: 391, startPoint y: 121, endPoint x: 350, endPoint y: 124, distance: 41.0
click at [350, 124] on input "**********" at bounding box center [545, 120] width 464 height 15
type input "**********"
click at [800, 105] on button "Search" at bounding box center [864, 121] width 129 height 32
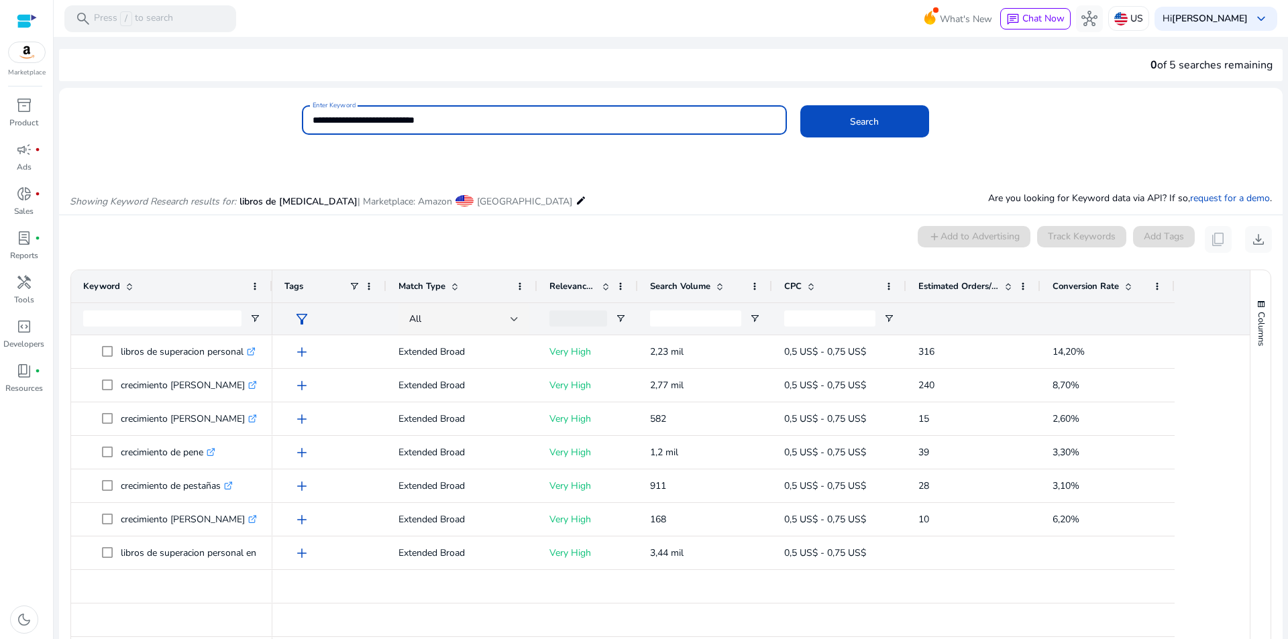
scroll to position [160, 0]
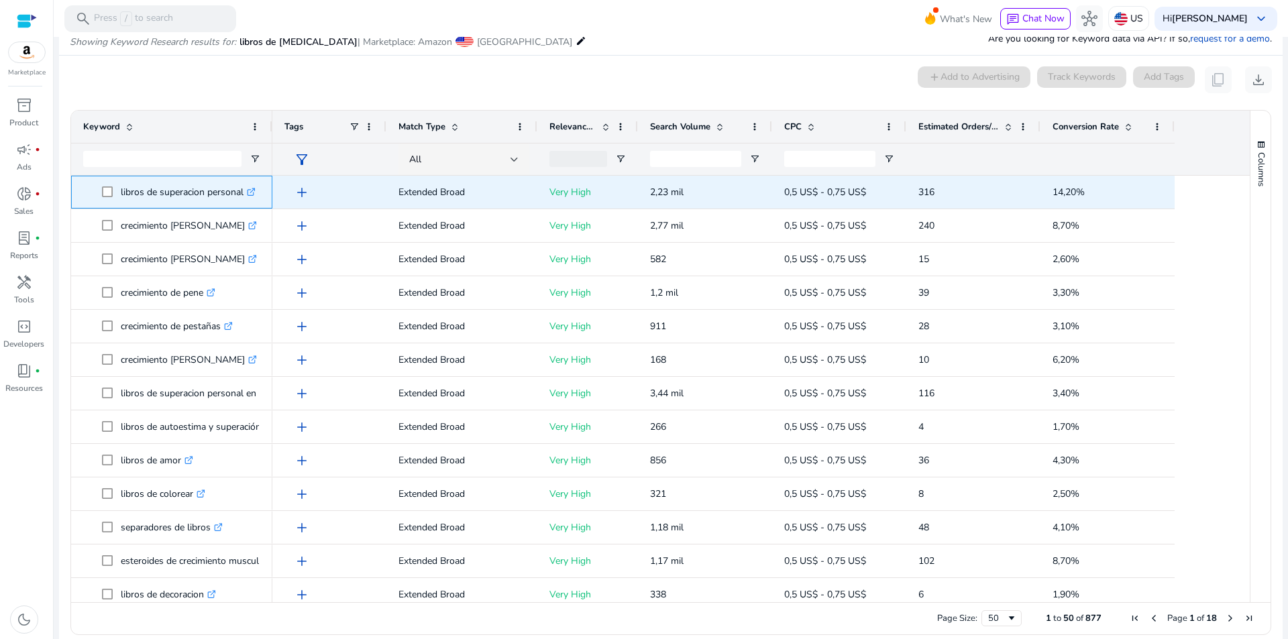
drag, startPoint x: 119, startPoint y: 191, endPoint x: 244, endPoint y: 197, distance: 124.9
click at [244, 197] on span "libros de superacion personal .st0{fill:#2c8af8}" at bounding box center [181, 192] width 158 height 28
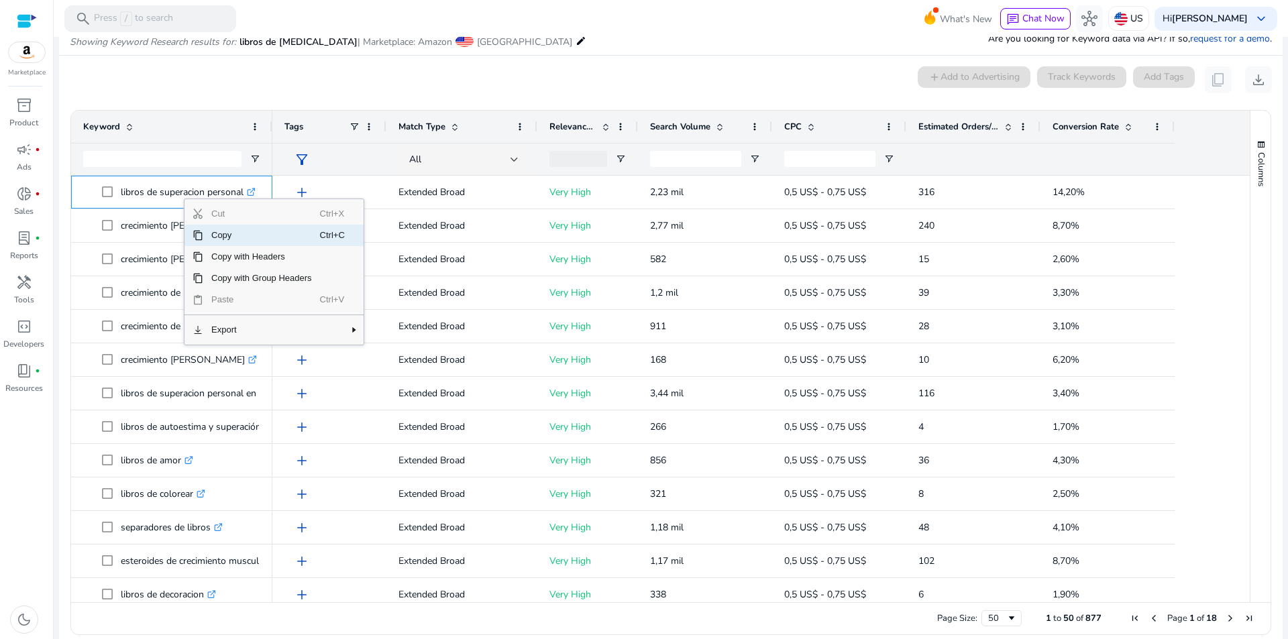
click at [226, 231] on span "Copy" at bounding box center [261, 235] width 117 height 21
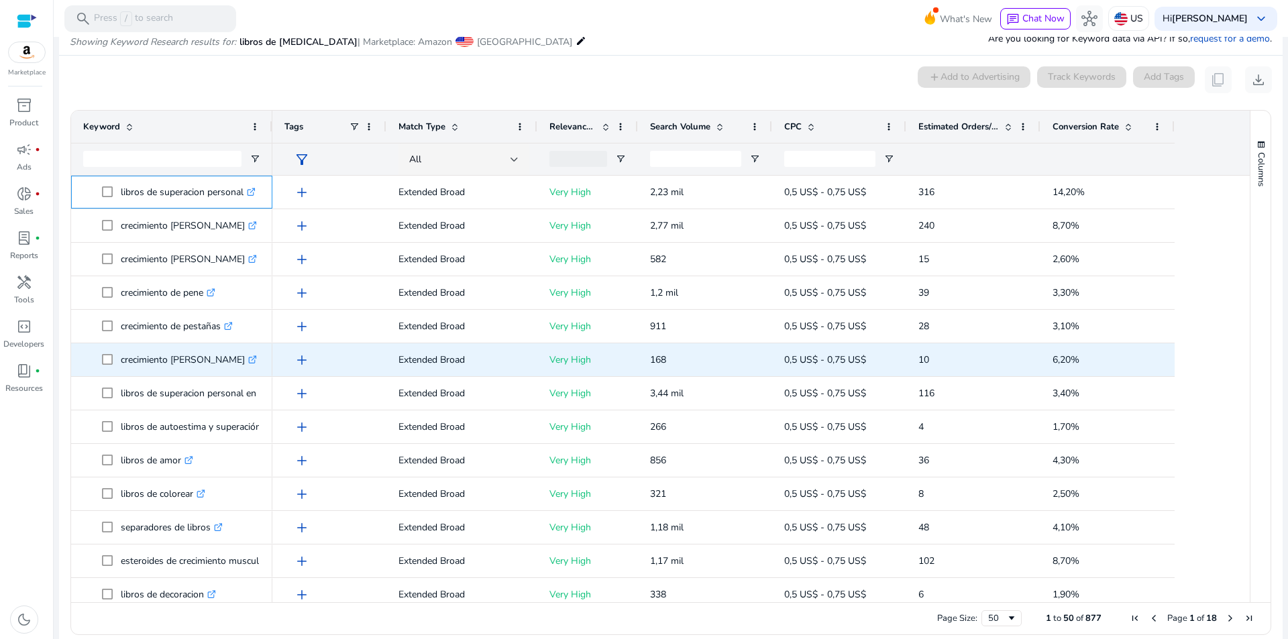
scroll to position [67, 0]
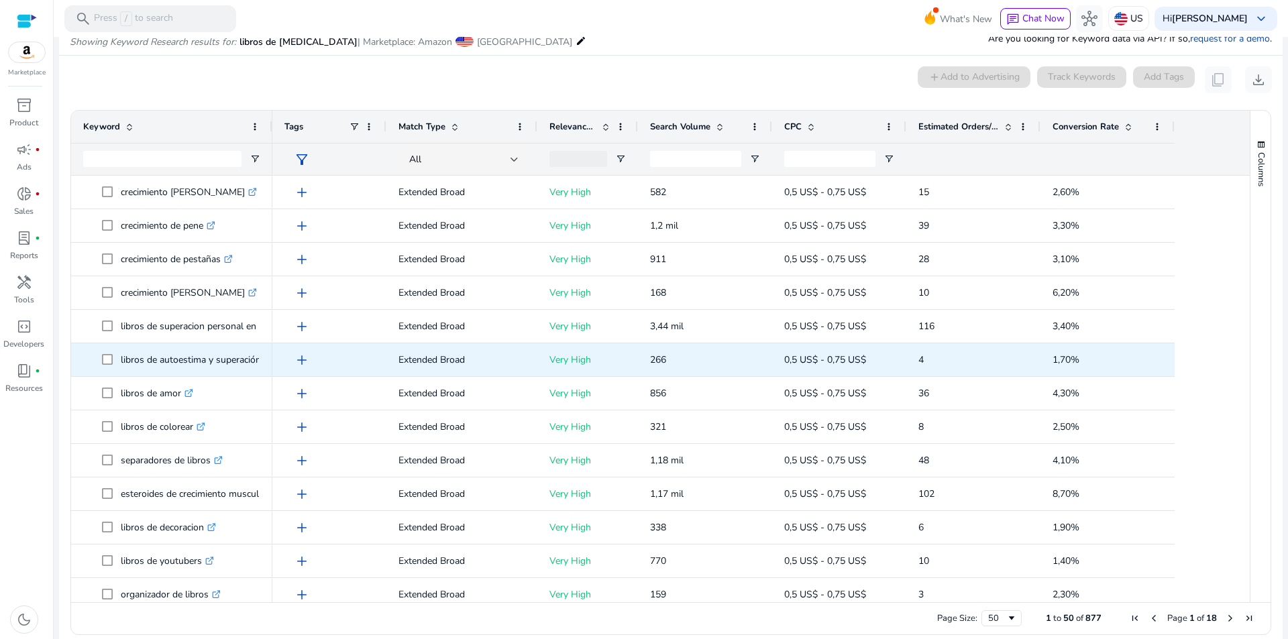
scroll to position [67, 0]
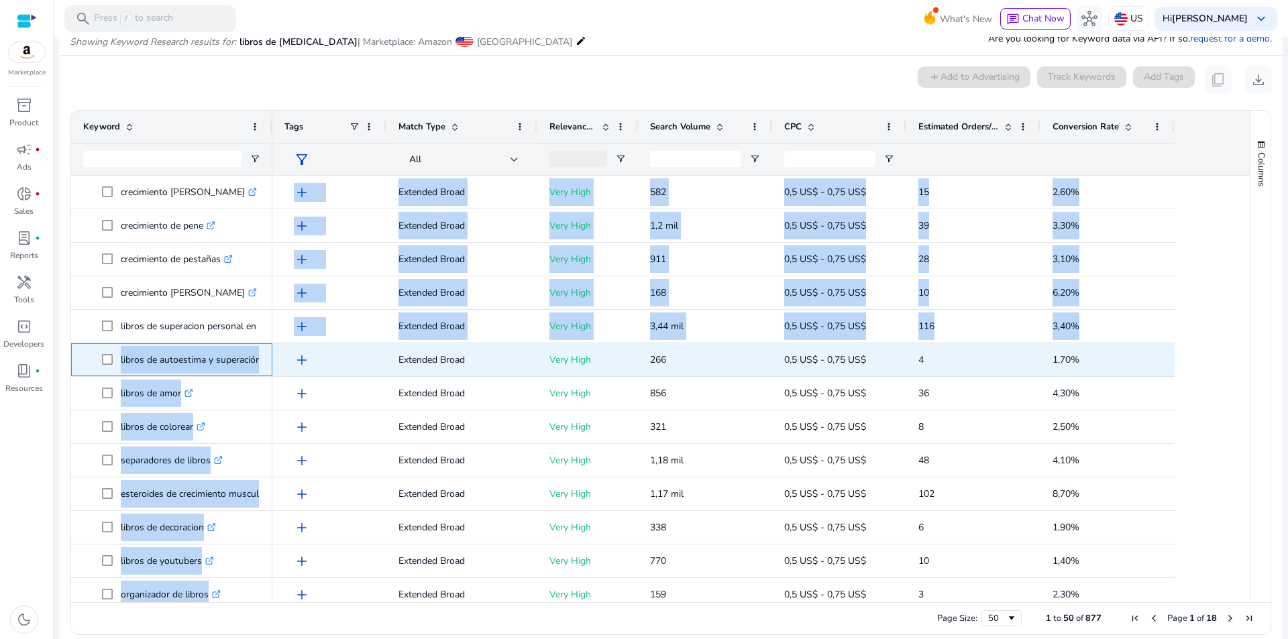
drag, startPoint x: 119, startPoint y: 360, endPoint x: 280, endPoint y: 360, distance: 160.4
click at [280, 360] on div "libros de superacion personal .st0{fill:#2c8af8} crecimiento de barba .st0{fill…" at bounding box center [654, 389] width 1167 height 427
click at [258, 366] on p "libros de autoestima y superación personal .st0{fill:#2c8af8}" at bounding box center [216, 360] width 191 height 28
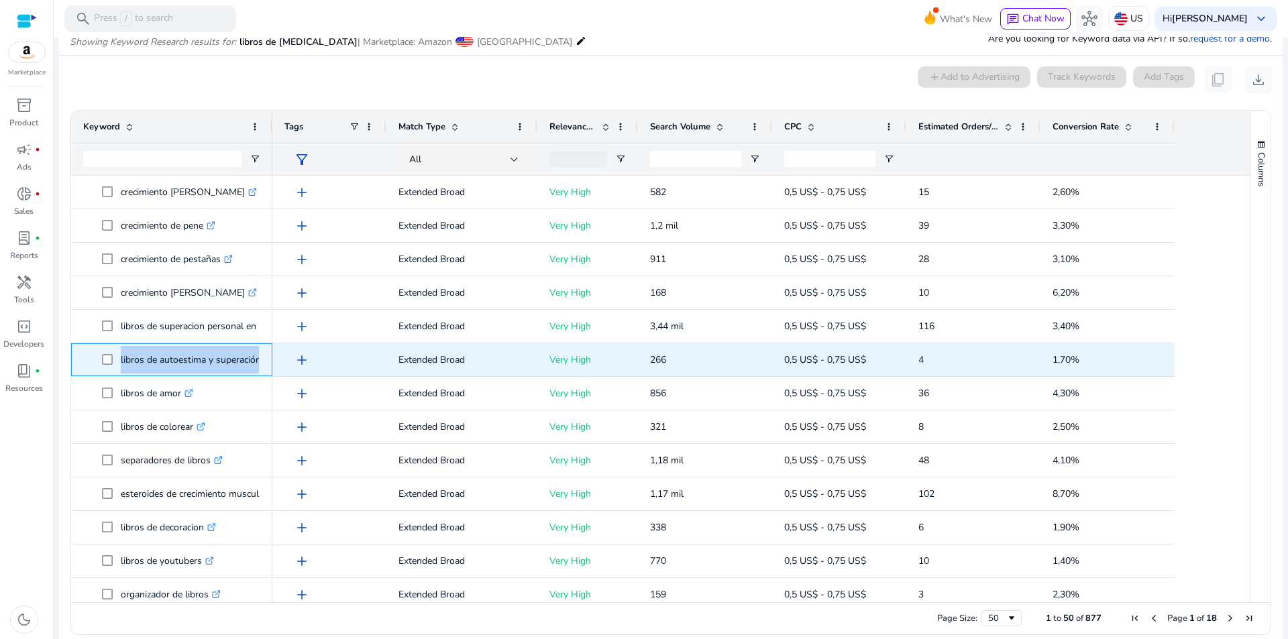
drag, startPoint x: 119, startPoint y: 358, endPoint x: 261, endPoint y: 361, distance: 141.6
click at [261, 361] on div "libros de autoestima y superación personal .st0{fill:#2c8af8}" at bounding box center [171, 360] width 201 height 33
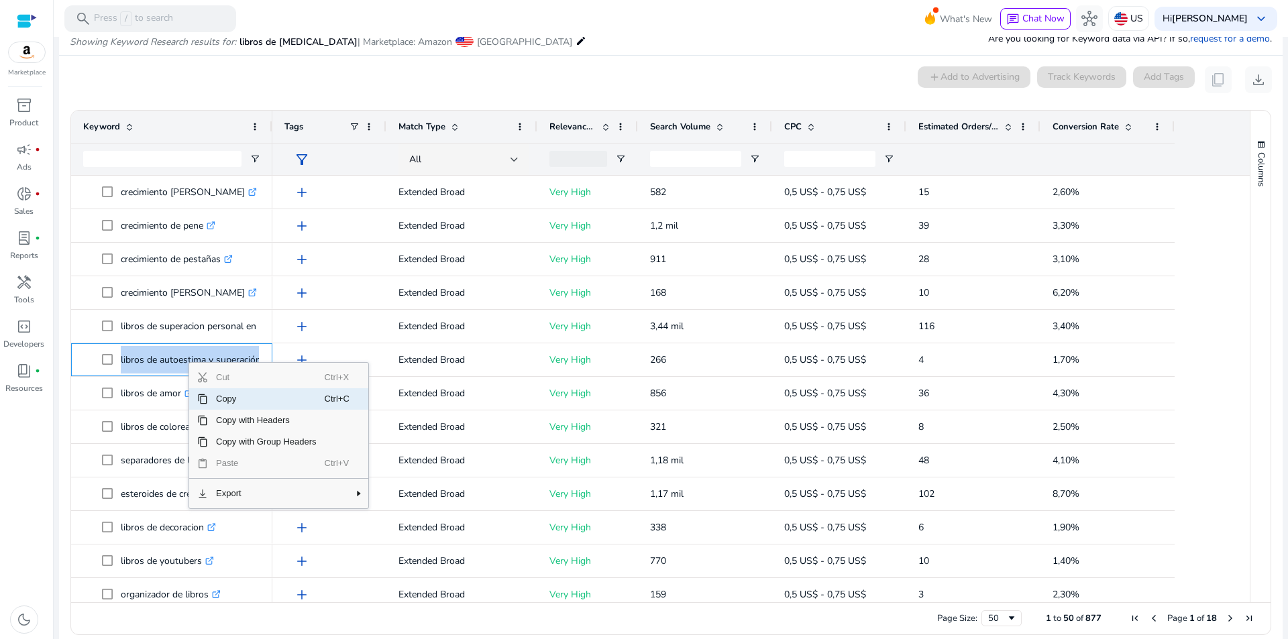
click at [240, 399] on span "Copy" at bounding box center [266, 398] width 117 height 21
